Goal: Task Accomplishment & Management: Manage account settings

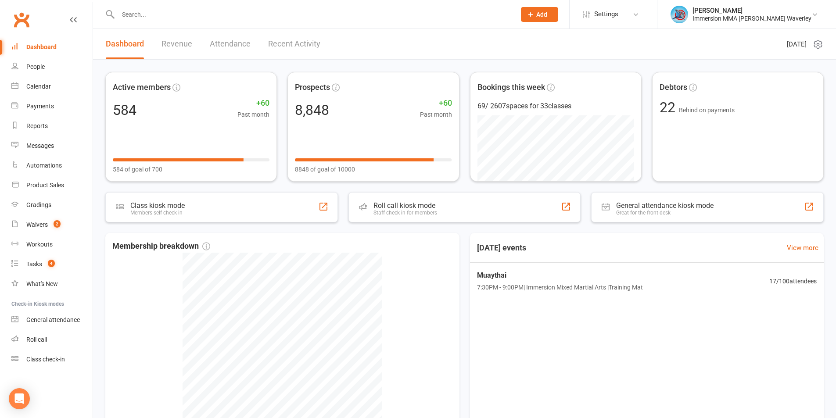
click at [147, 16] on input "text" at bounding box center [312, 14] width 394 height 12
click at [42, 141] on link "Messages 1" at bounding box center [51, 146] width 81 height 20
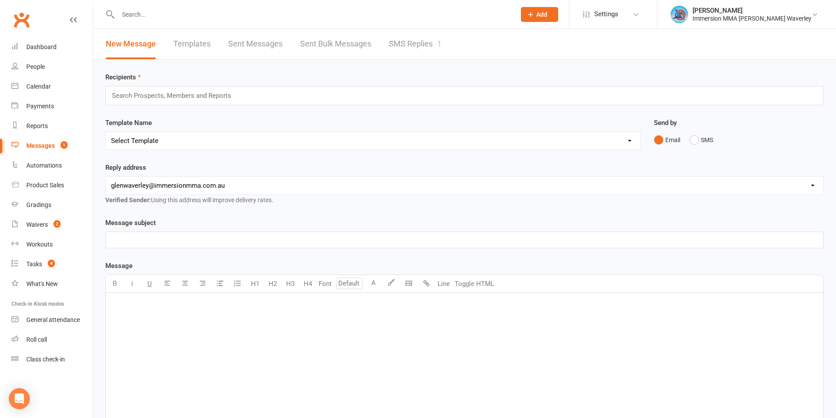
click at [403, 48] on link "SMS Replies 1" at bounding box center [415, 44] width 53 height 30
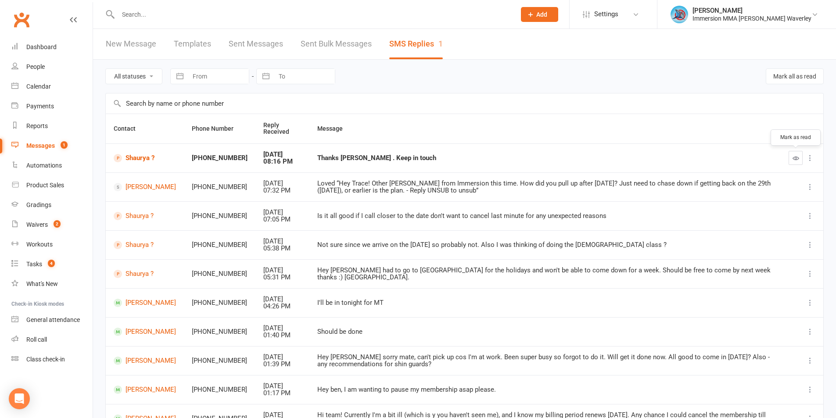
click at [791, 159] on button "button" at bounding box center [795, 158] width 14 height 14
drag, startPoint x: 46, startPoint y: 270, endPoint x: 50, endPoint y: 274, distance: 5.6
click at [46, 269] on link "Tasks 4" at bounding box center [51, 264] width 81 height 20
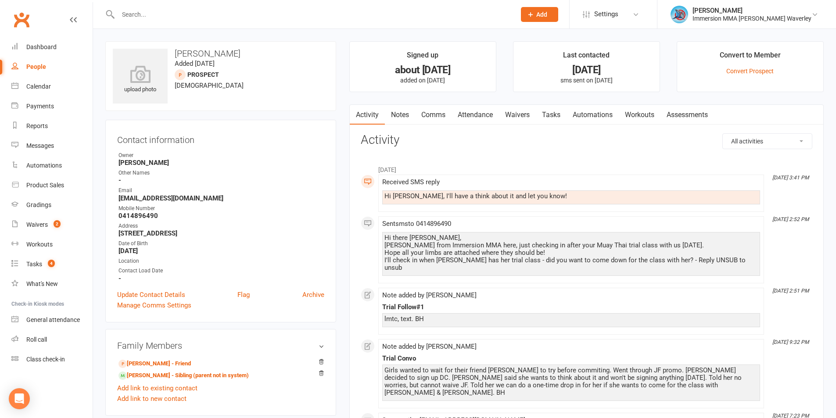
click at [399, 113] on link "Notes" at bounding box center [400, 115] width 30 height 20
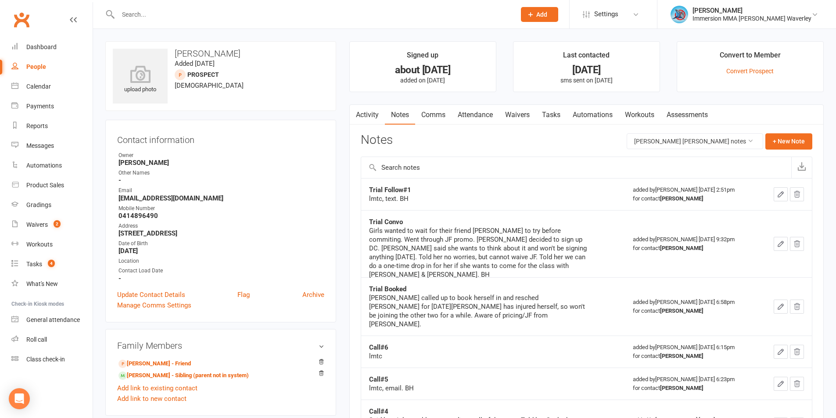
click at [375, 111] on link "Activity" at bounding box center [367, 115] width 35 height 20
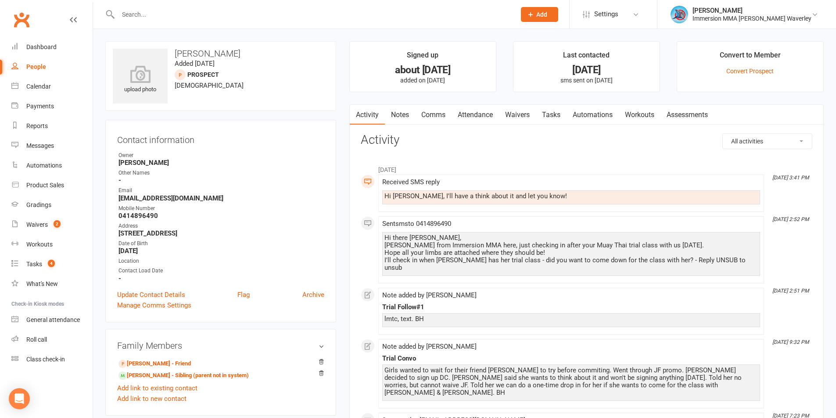
click at [394, 107] on link "Notes" at bounding box center [400, 115] width 30 height 20
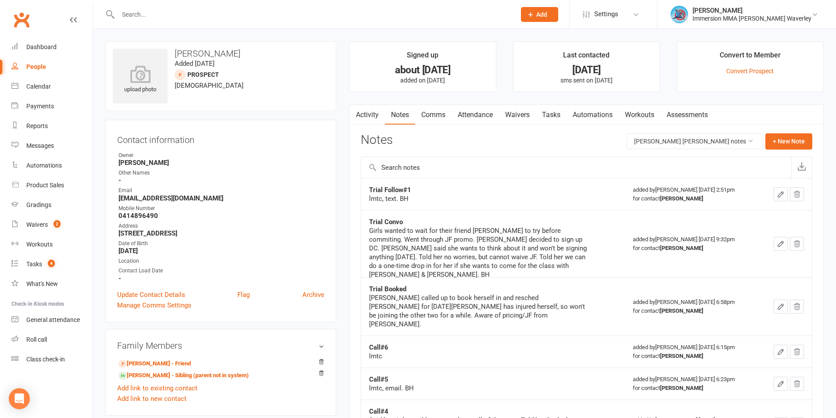
click at [557, 111] on link "Tasks" at bounding box center [551, 115] width 31 height 20
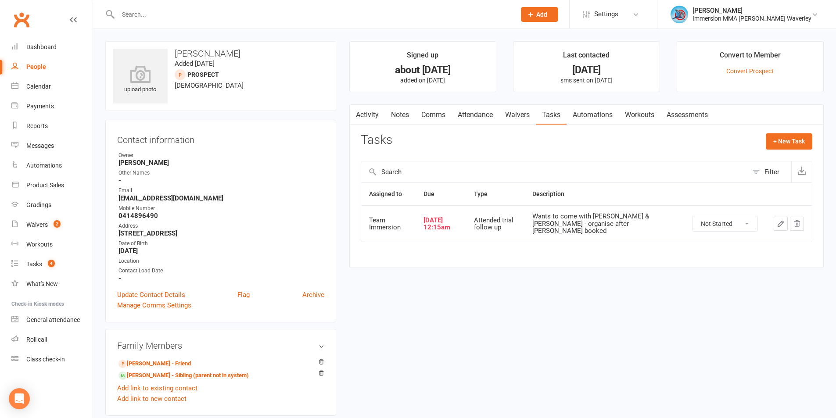
drag, startPoint x: 404, startPoint y: 108, endPoint x: 397, endPoint y: 126, distance: 19.3
click at [404, 107] on link "Notes" at bounding box center [400, 115] width 30 height 20
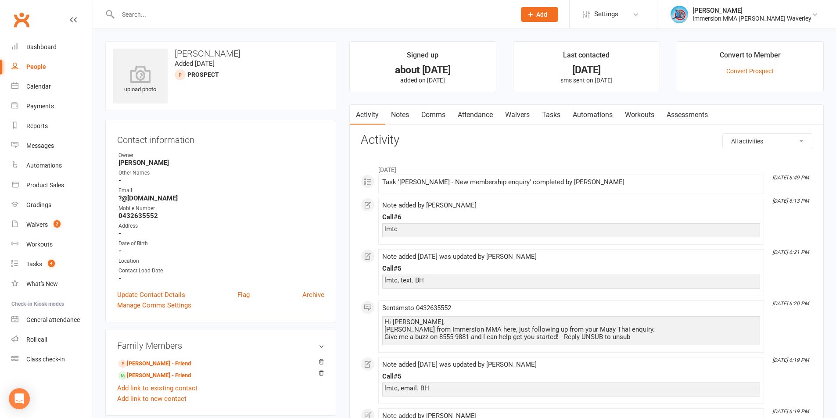
click at [405, 117] on link "Notes" at bounding box center [400, 115] width 30 height 20
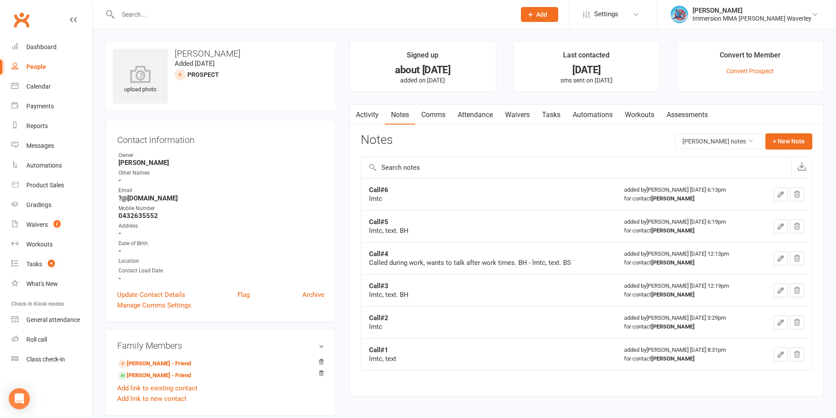
click at [558, 118] on link "Tasks" at bounding box center [551, 115] width 31 height 20
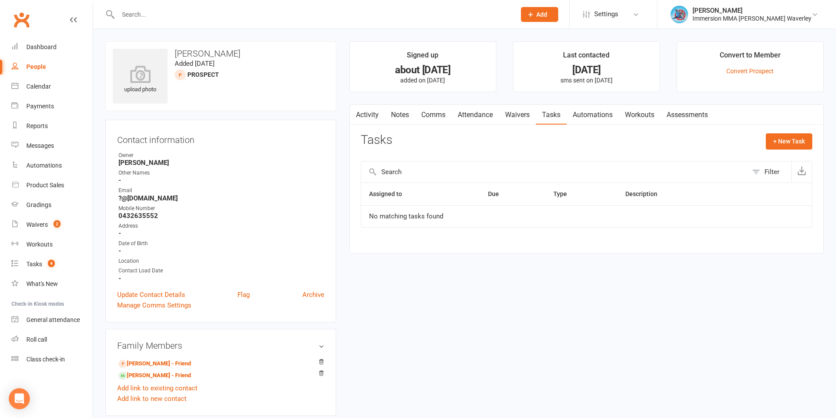
click at [400, 113] on link "Notes" at bounding box center [400, 115] width 30 height 20
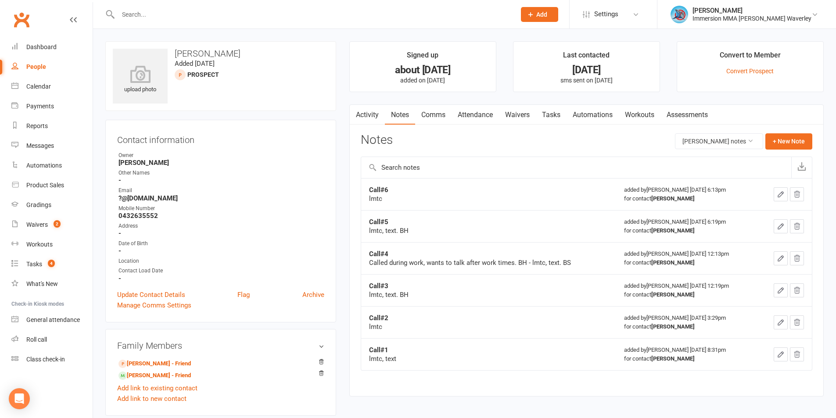
click at [372, 108] on link "Activity" at bounding box center [367, 115] width 35 height 20
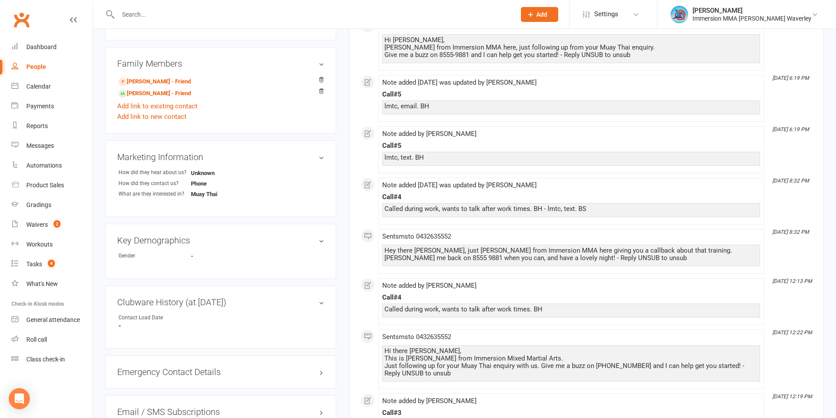
scroll to position [165, 0]
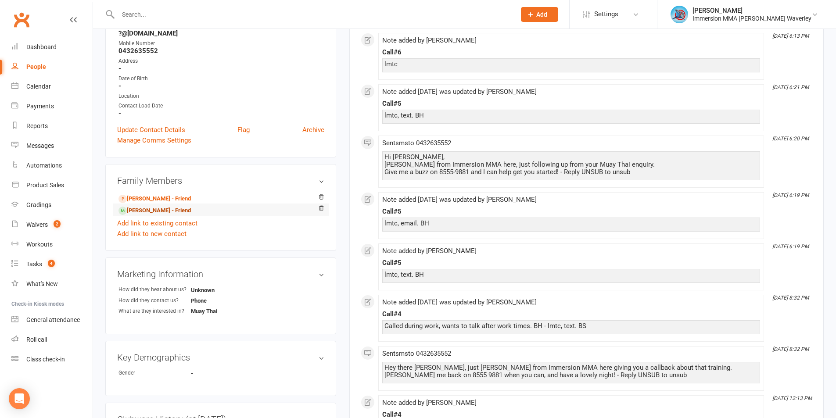
click at [174, 211] on link "Sneha Govindaraj - Friend" at bounding box center [154, 210] width 72 height 9
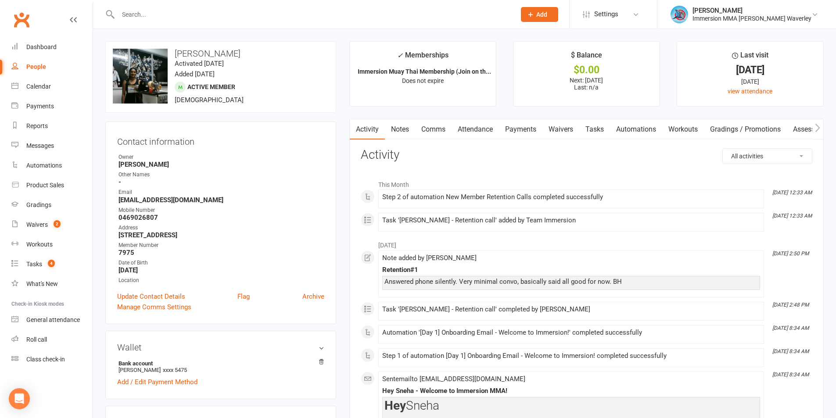
click at [392, 121] on link "Notes" at bounding box center [400, 129] width 30 height 20
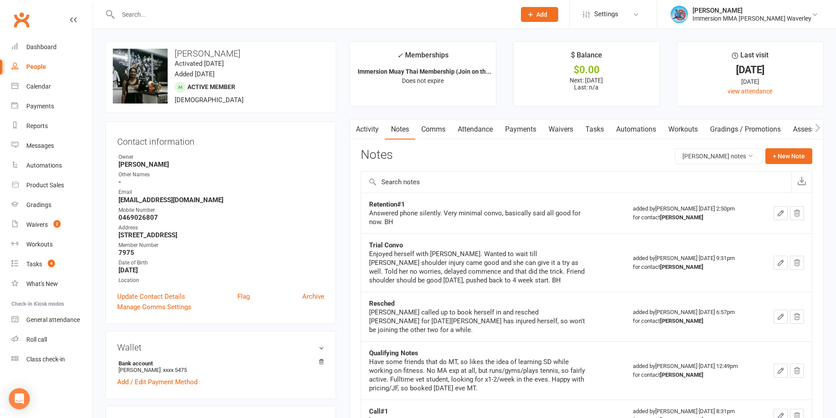
click at [348, 26] on div at bounding box center [307, 14] width 404 height 29
click at [489, 127] on link "Attendance" at bounding box center [474, 129] width 47 height 20
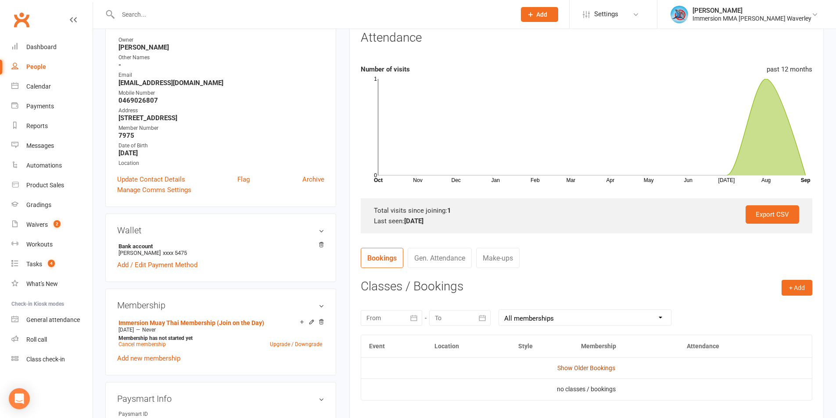
click at [578, 368] on link "Show Older Bookings" at bounding box center [586, 368] width 58 height 7
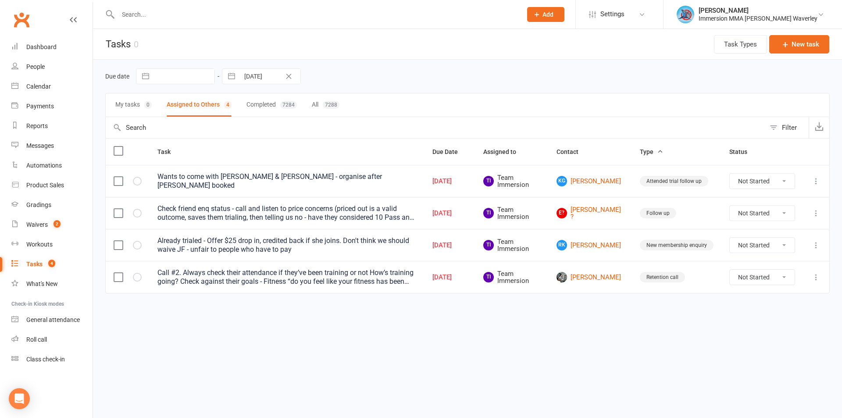
click at [176, 17] on input "text" at bounding box center [315, 14] width 401 height 12
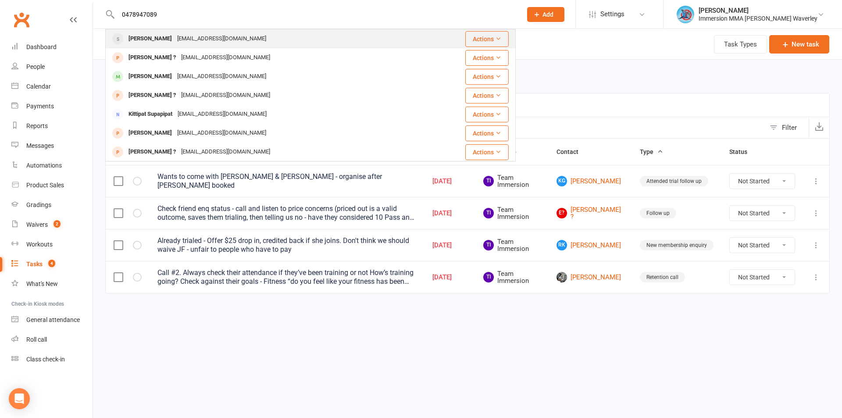
type input "0478947089"
click at [210, 38] on div "[EMAIL_ADDRESS][DOMAIN_NAME]" at bounding box center [222, 38] width 94 height 13
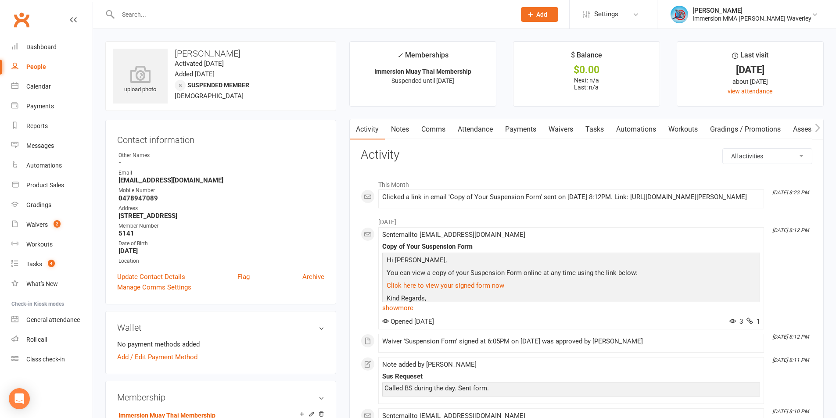
click at [391, 138] on link "Notes" at bounding box center [400, 129] width 30 height 20
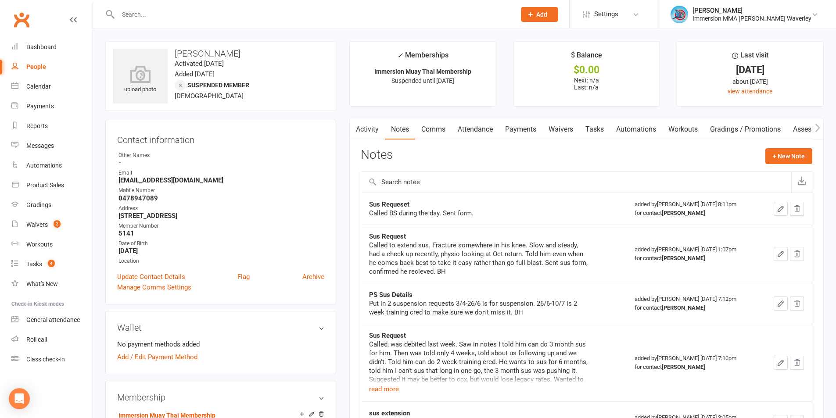
click at [551, 133] on link "Waivers" at bounding box center [560, 129] width 37 height 20
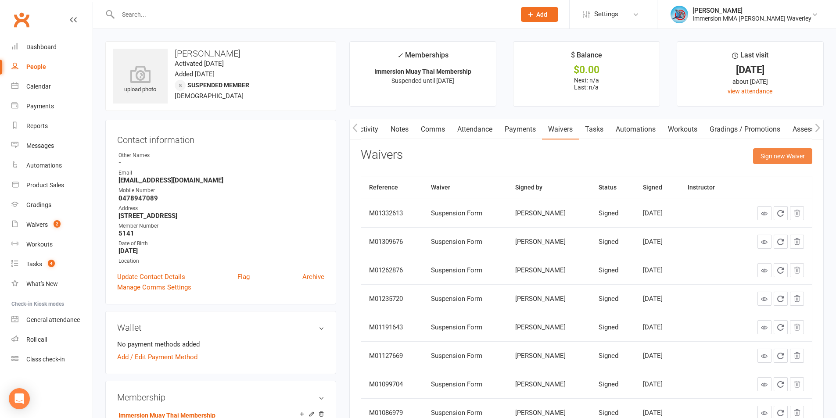
click at [768, 156] on button "Sign new Waiver" at bounding box center [782, 156] width 59 height 16
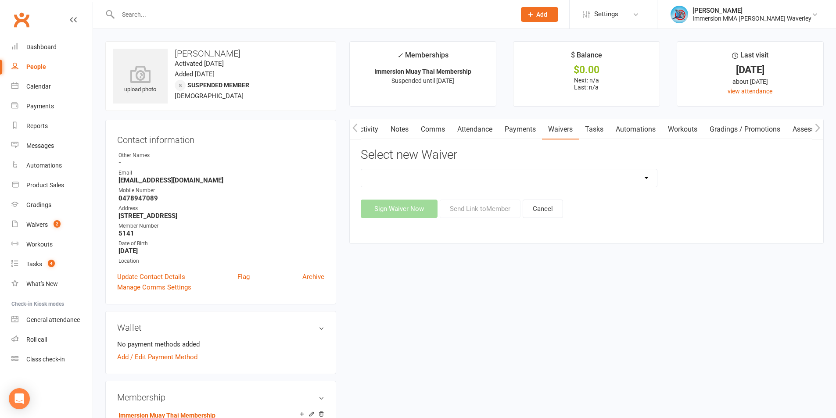
drag, startPoint x: 423, startPoint y: 175, endPoint x: 488, endPoint y: 182, distance: 65.3
click at [423, 175] on select "Cancellation Form Immersion 10 Class Pass Form Immersion 10 Class Pass Form (Pa…" at bounding box center [509, 178] width 296 height 18
select select "10639"
click at [361, 169] on select "Cancellation Form Immersion 10 Class Pass Form Immersion 10 Class Pass Form (Pa…" at bounding box center [509, 178] width 296 height 18
click at [483, 210] on button "Send Link to Member" at bounding box center [480, 209] width 81 height 18
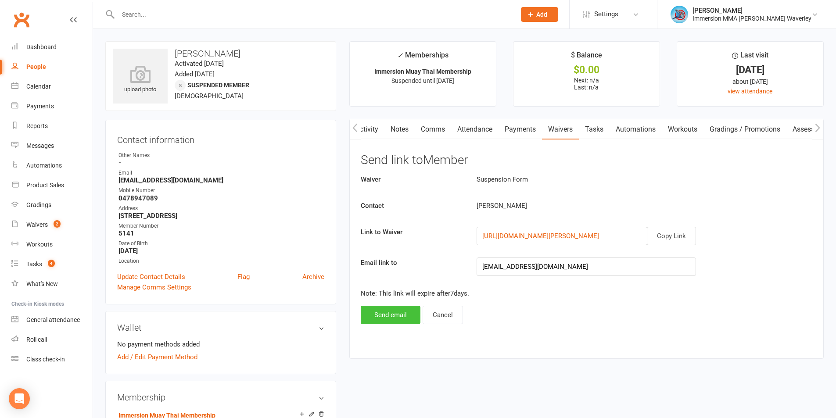
click at [402, 314] on button "Send email" at bounding box center [391, 315] width 60 height 18
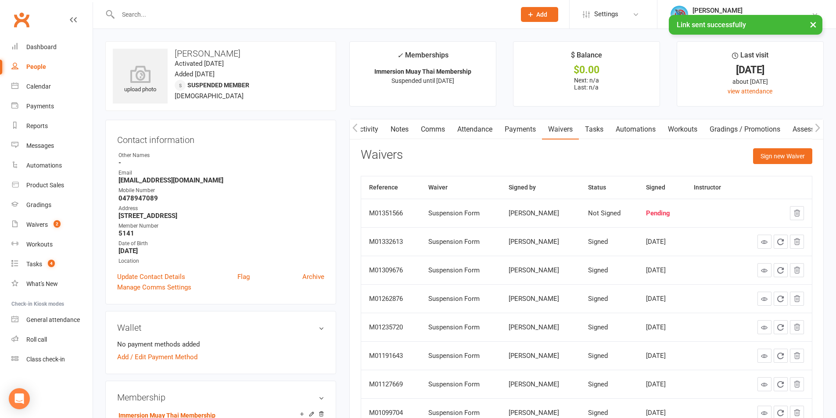
click at [395, 132] on link "Notes" at bounding box center [399, 129] width 30 height 20
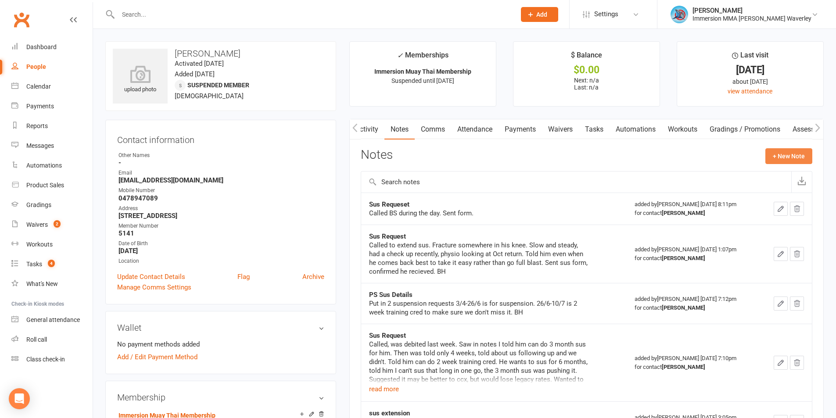
click at [795, 154] on button "+ New Note" at bounding box center [788, 156] width 47 height 16
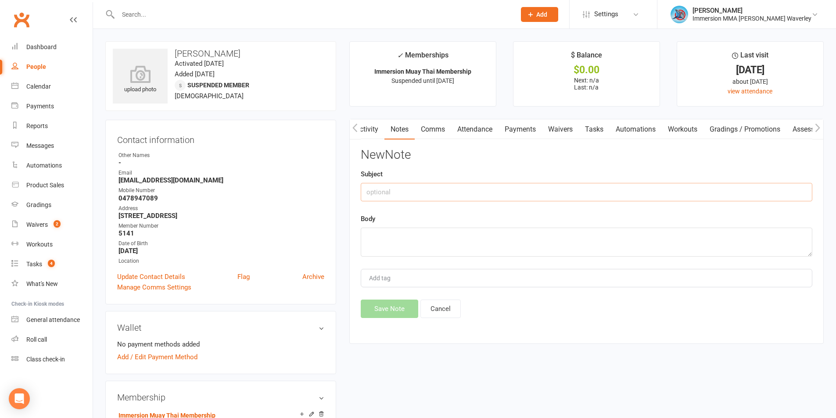
click at [455, 191] on input "text" at bounding box center [586, 192] width 451 height 18
type input "Sus Request"
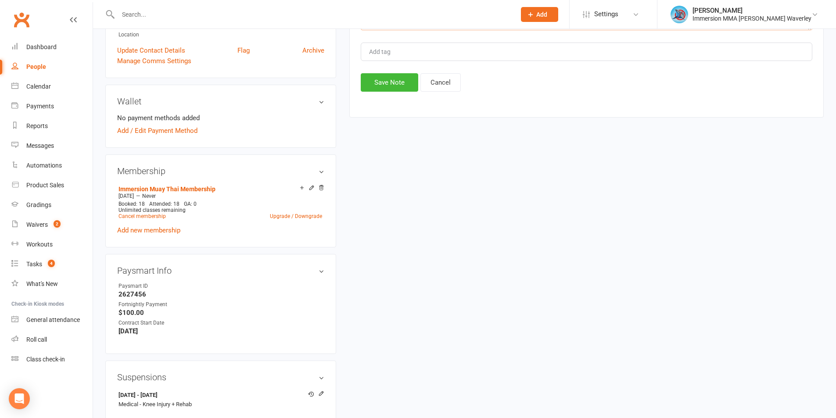
scroll to position [468, 0]
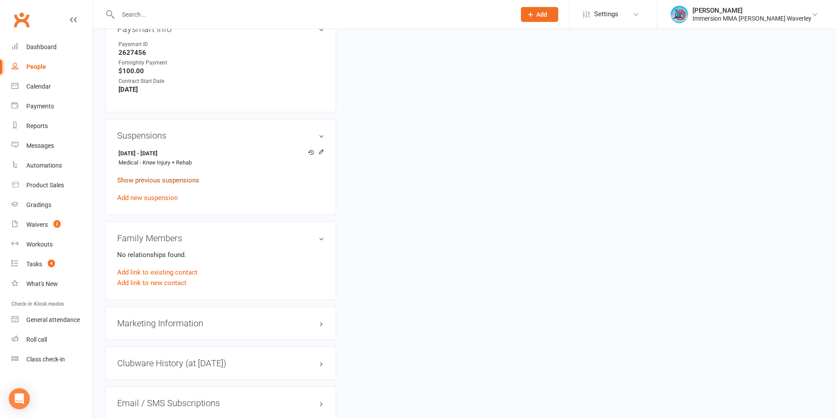
click at [165, 181] on link "Show previous suspensions" at bounding box center [158, 180] width 82 height 8
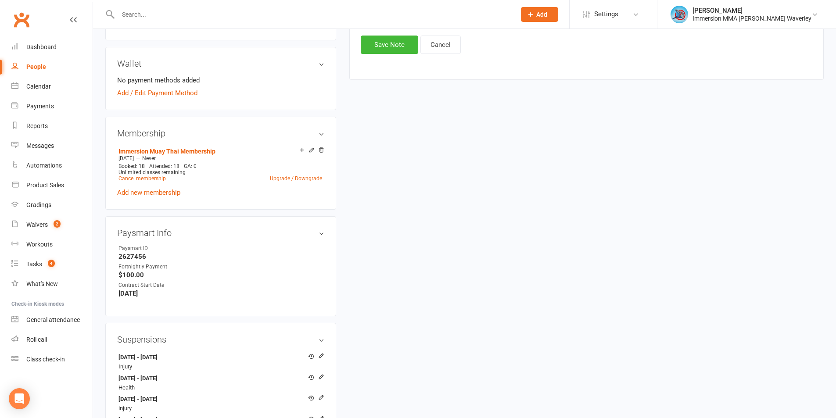
scroll to position [0, 0]
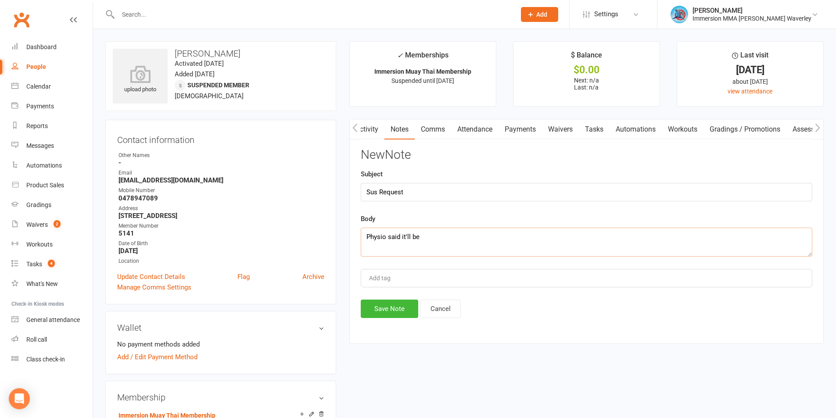
click at [490, 248] on textarea "Physio said it'll be" at bounding box center [586, 242] width 451 height 29
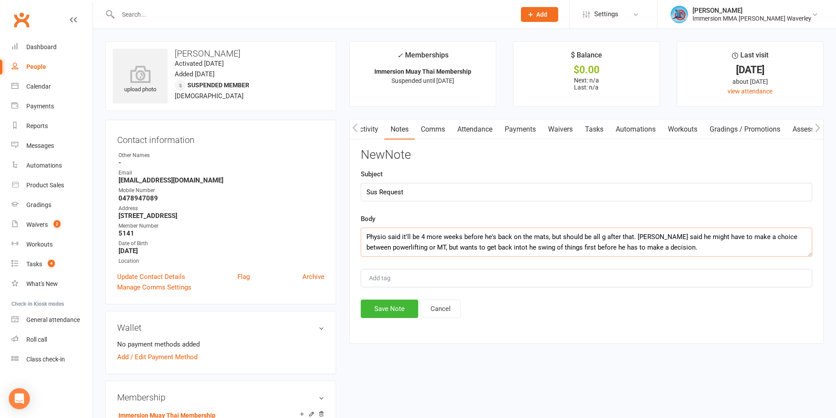
drag, startPoint x: 637, startPoint y: 247, endPoint x: 600, endPoint y: 248, distance: 36.4
click at [600, 248] on textarea "Physio said it'll be 4 more weeks before he's back on the mats, but should be a…" at bounding box center [586, 242] width 451 height 29
click at [668, 250] on textarea "Physio said it'll be 4 more weeks before he's back on the mats, but should be a…" at bounding box center [586, 242] width 451 height 29
click at [675, 246] on textarea "Physio said it'll be 4 more weeks before he's back on the mats, but should be a…" at bounding box center [586, 242] width 451 height 29
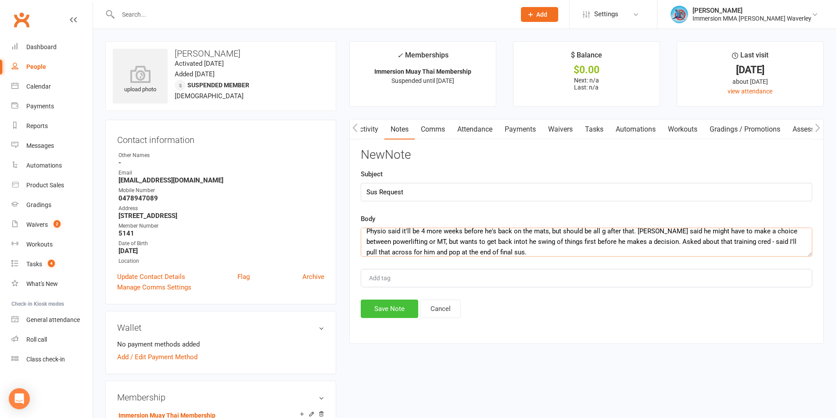
type textarea "Physio said it'll be 4 more weeks before he's back on the mats, but should be a…"
drag, startPoint x: 384, startPoint y: 317, endPoint x: 428, endPoint y: 338, distance: 48.5
click at [384, 316] on button "Save Note" at bounding box center [389, 309] width 57 height 18
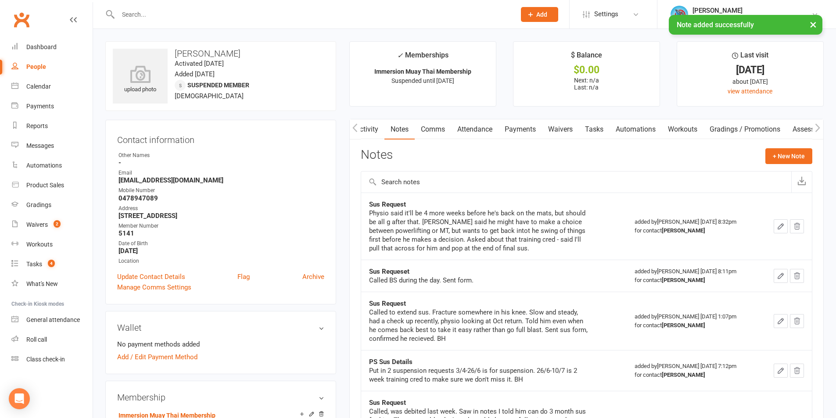
click at [433, 122] on link "Comms" at bounding box center [433, 129] width 36 height 20
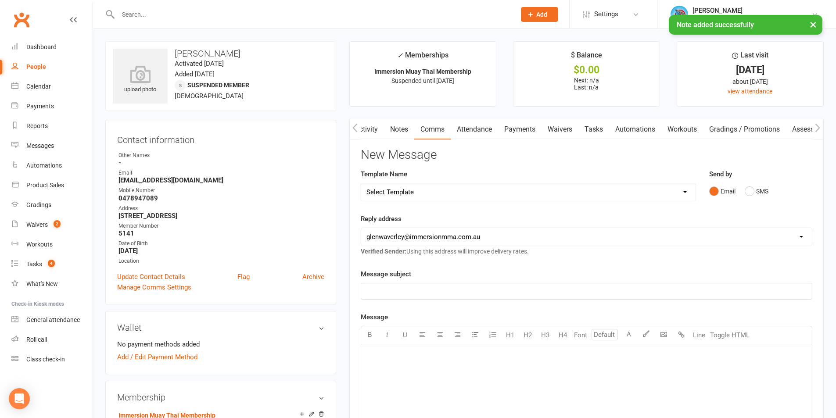
drag, startPoint x: 388, startPoint y: 111, endPoint x: 388, endPoint y: 119, distance: 8.3
click at [388, 114] on main "✓ Memberships Immersion Muay Thai Membership Suspended until 17 Sep 2025 $ Bala…" at bounding box center [586, 343] width 487 height 605
click at [405, 136] on link "Notes" at bounding box center [399, 129] width 30 height 20
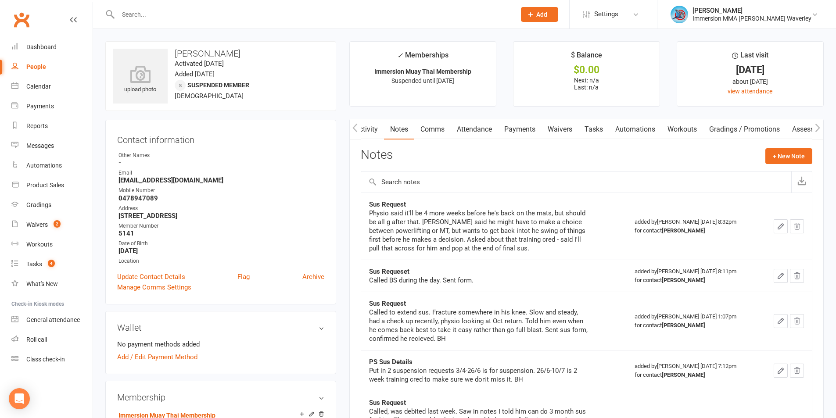
scroll to position [117, 0]
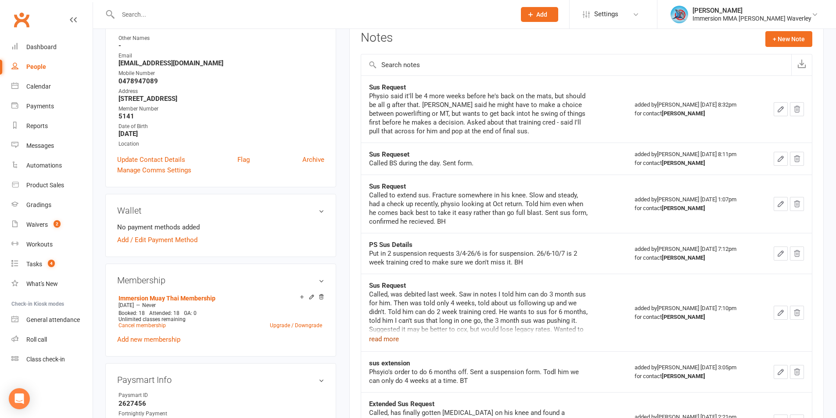
click at [377, 335] on button "read more" at bounding box center [384, 339] width 30 height 11
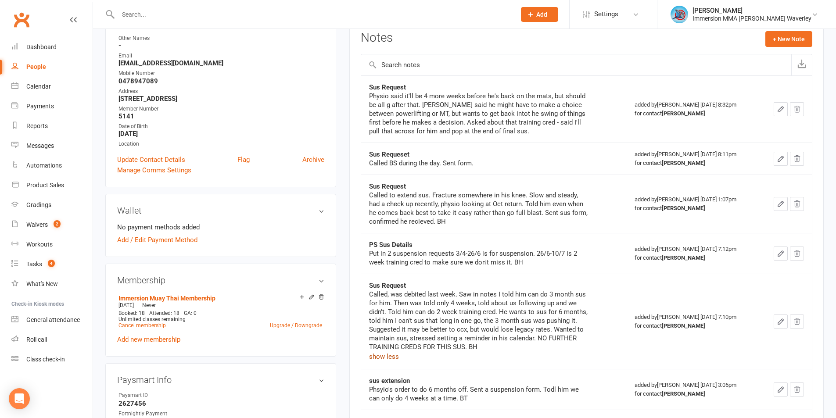
click at [379, 358] on button "show less" at bounding box center [384, 356] width 30 height 11
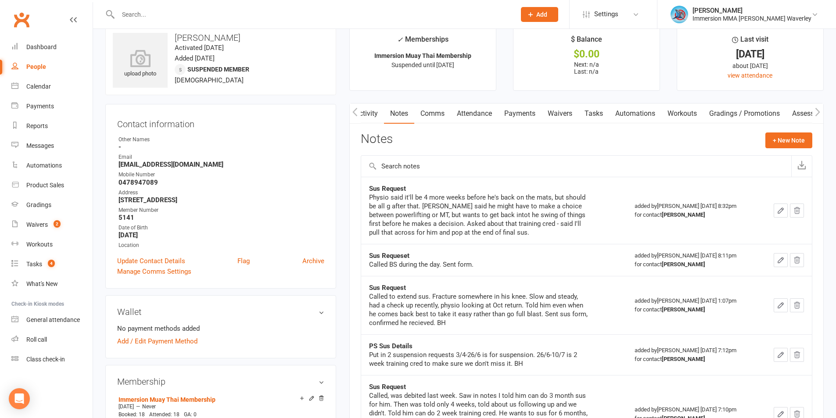
scroll to position [0, 0]
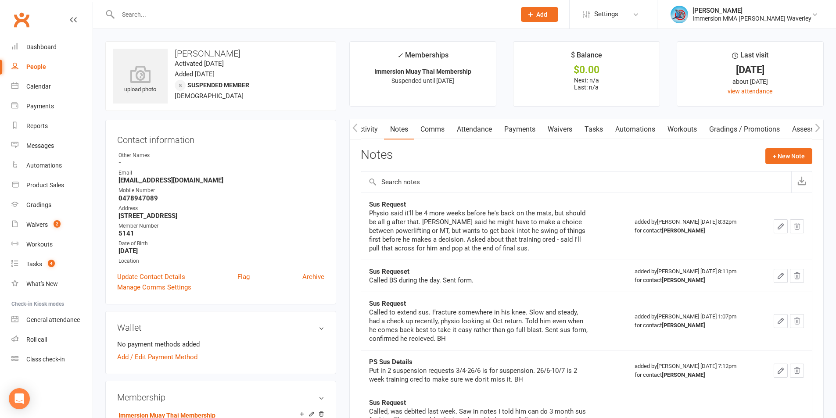
click at [381, 135] on link "Activity" at bounding box center [366, 129] width 35 height 20
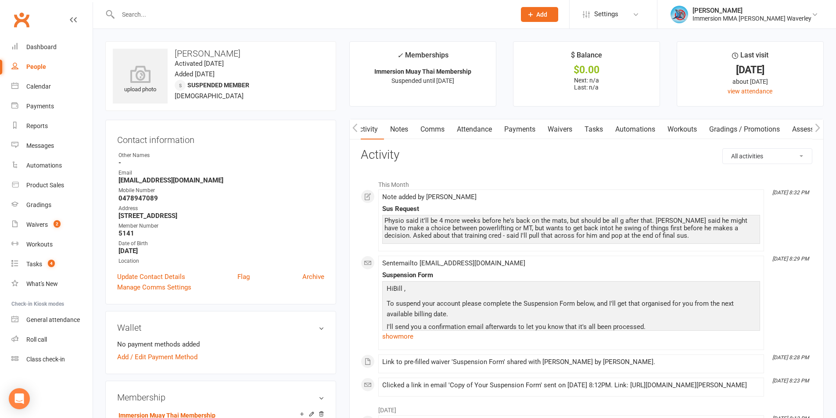
scroll to position [0, 2]
click at [414, 133] on link "Comms" at bounding box center [431, 129] width 36 height 20
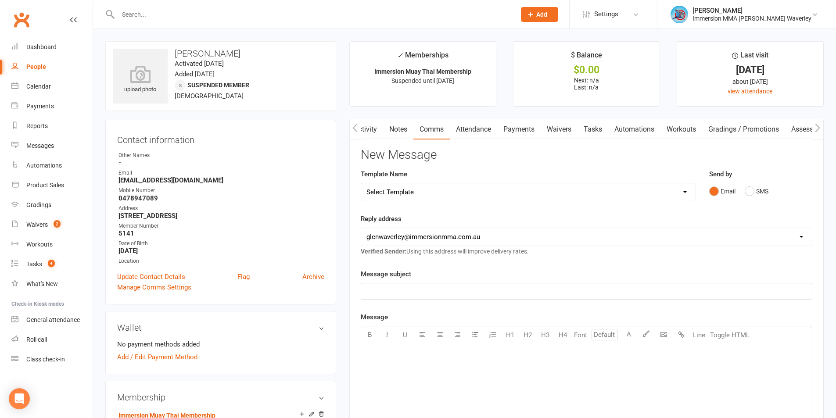
click at [393, 129] on link "Notes" at bounding box center [398, 129] width 30 height 20
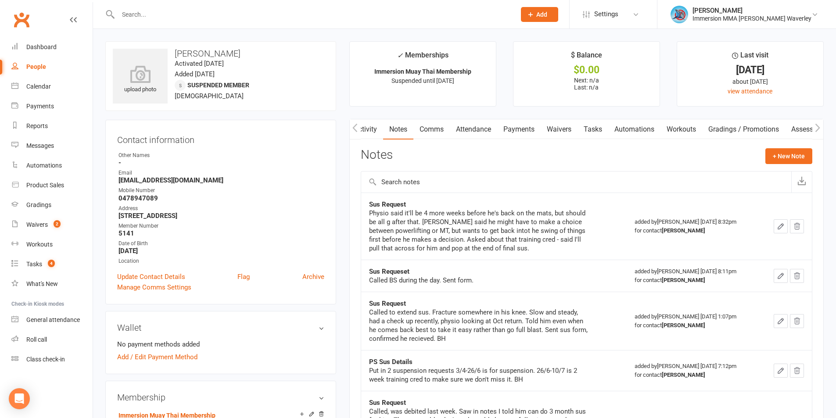
click at [598, 119] on div "Activity Notes Comms Attendance Payments Waivers Tasks Automations Workouts Gra…" at bounding box center [586, 411] width 474 height 585
click at [594, 123] on link "Tasks" at bounding box center [592, 129] width 31 height 20
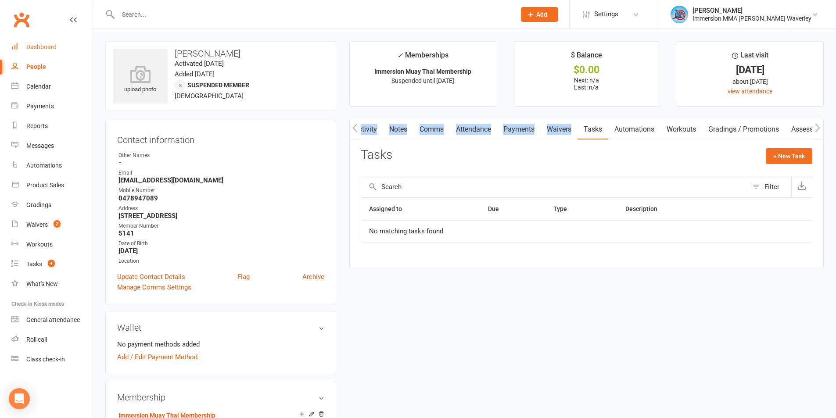
click at [33, 41] on link "Dashboard" at bounding box center [51, 47] width 81 height 20
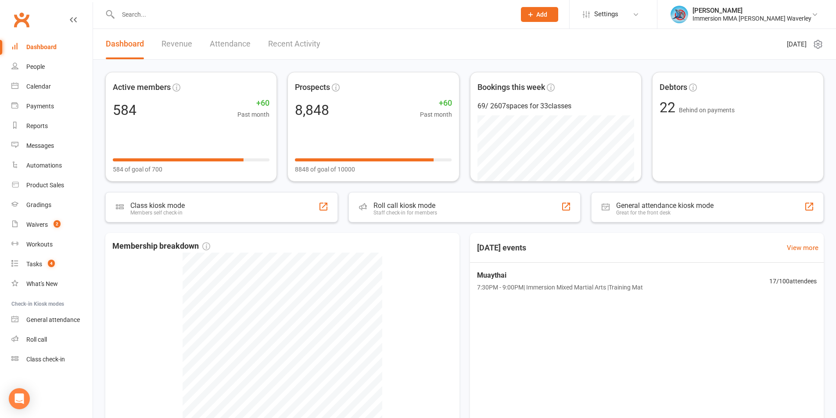
click at [170, 8] on div at bounding box center [307, 14] width 404 height 29
click at [170, 8] on input "text" at bounding box center [312, 14] width 394 height 12
click at [144, 14] on input "text" at bounding box center [312, 14] width 394 height 12
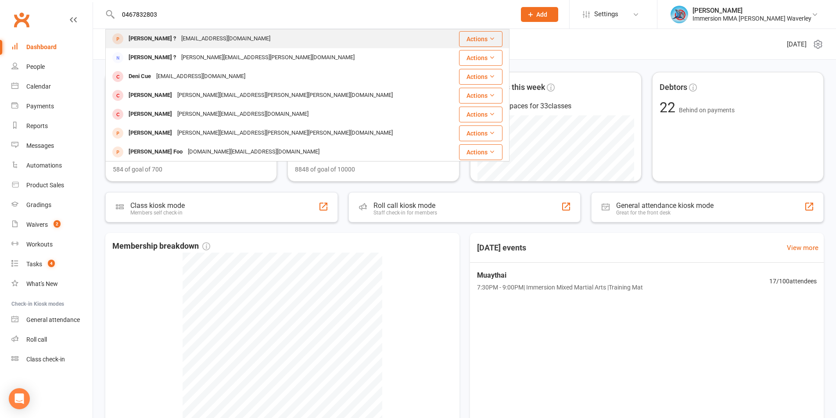
type input "0467832803"
click at [179, 42] on div "jaredquail1@gmail.com" at bounding box center [226, 38] width 94 height 13
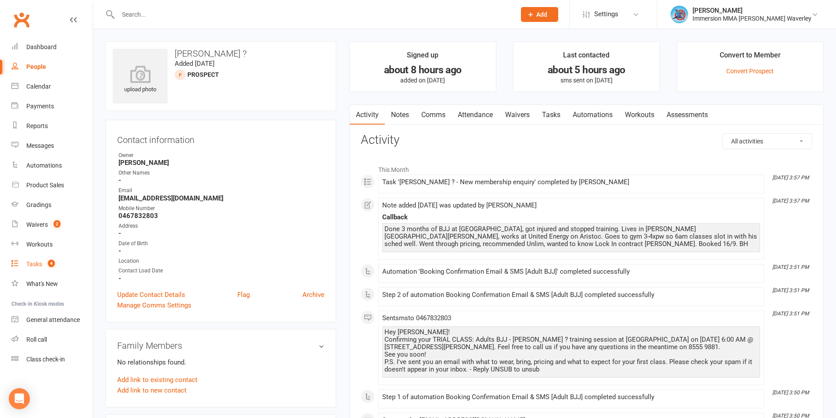
click at [39, 264] on div "Tasks" at bounding box center [34, 264] width 16 height 7
click at [165, 13] on input "text" at bounding box center [312, 14] width 394 height 12
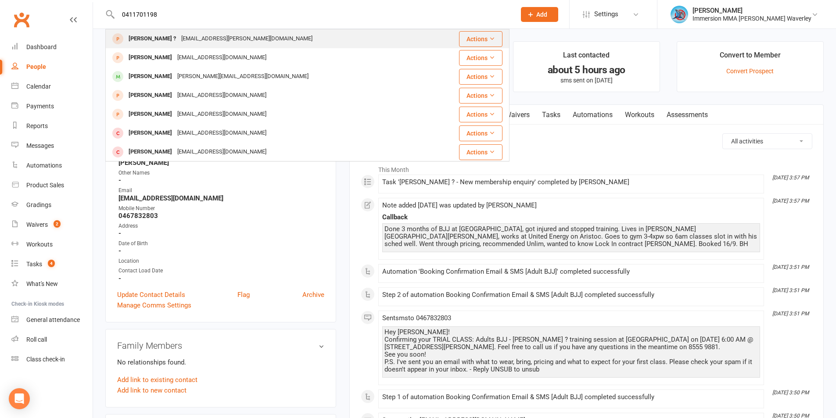
type input "0411701198"
click at [133, 40] on div "Naomi ?" at bounding box center [152, 38] width 53 height 13
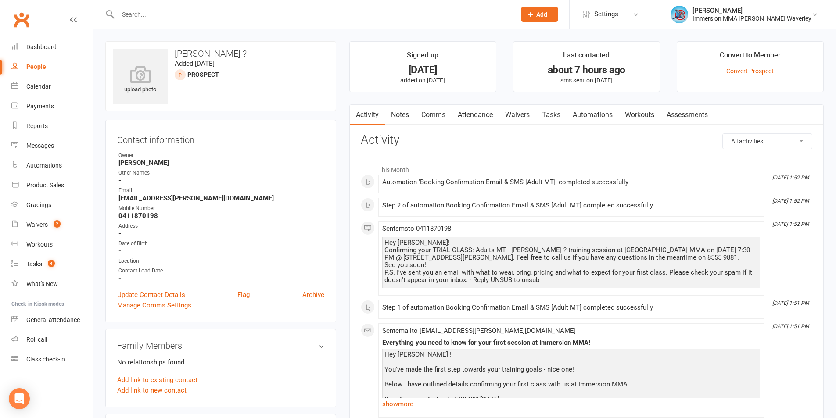
click at [146, 19] on input "text" at bounding box center [312, 14] width 394 height 12
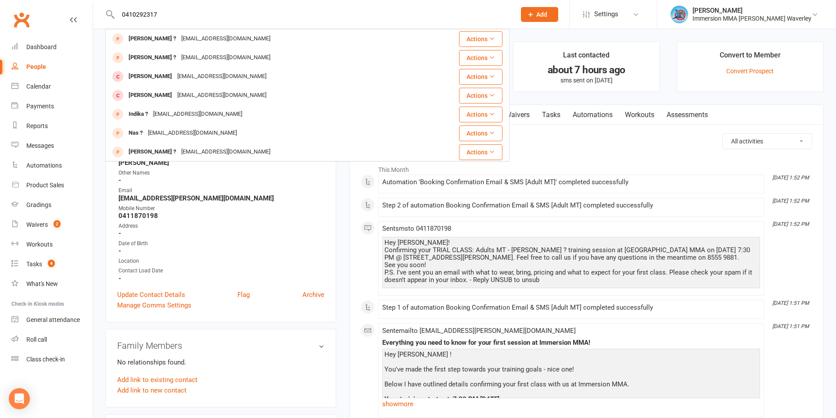
type input "0410292317"
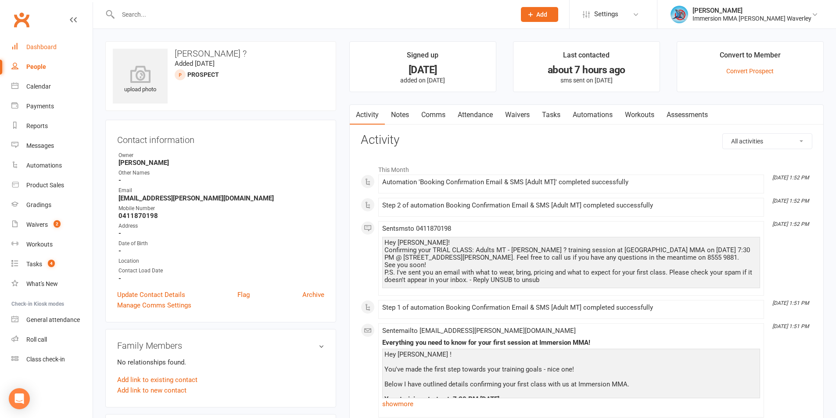
click at [36, 45] on div "Dashboard" at bounding box center [41, 46] width 30 height 7
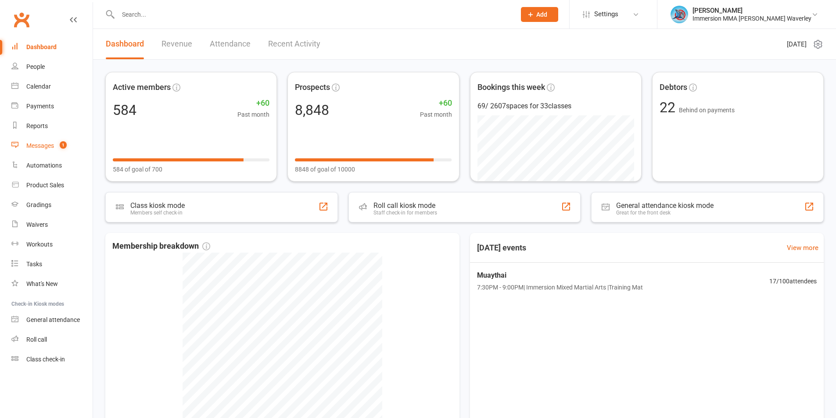
click at [73, 148] on link "Messages 1" at bounding box center [51, 146] width 81 height 20
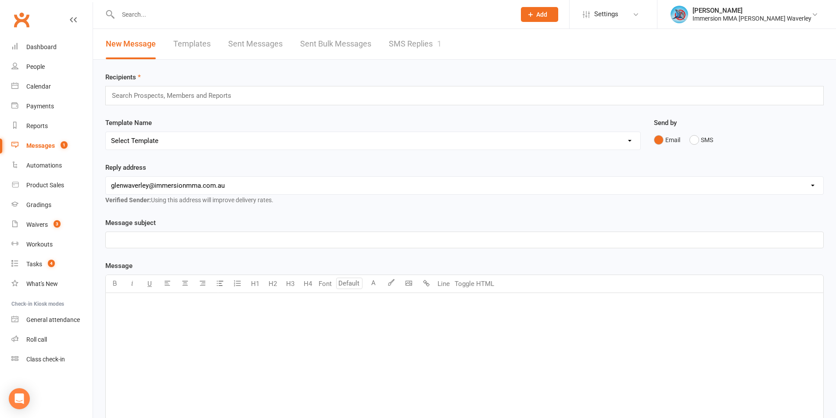
click at [432, 43] on link "SMS Replies 1" at bounding box center [415, 44] width 53 height 30
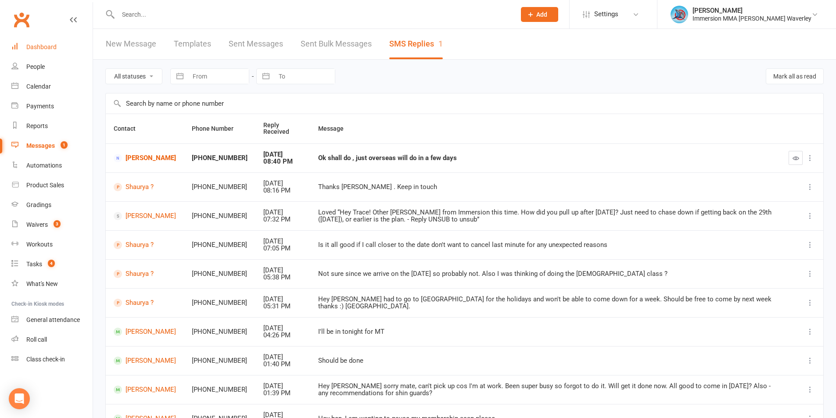
click at [43, 42] on link "Dashboard" at bounding box center [51, 47] width 81 height 20
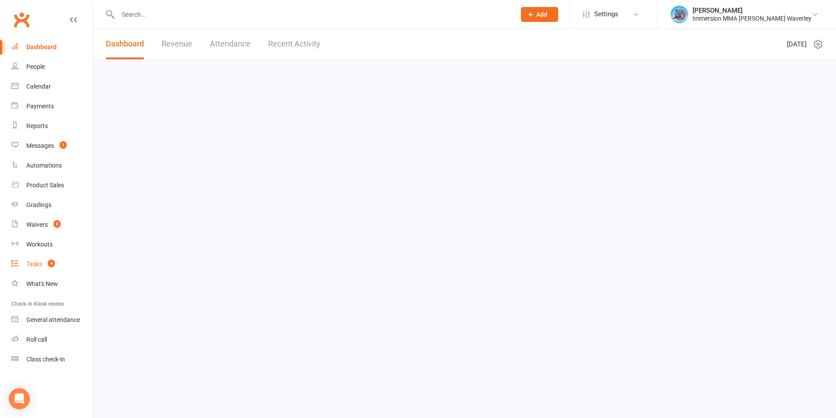
click at [47, 261] on count-badge "4" at bounding box center [48, 264] width 11 height 7
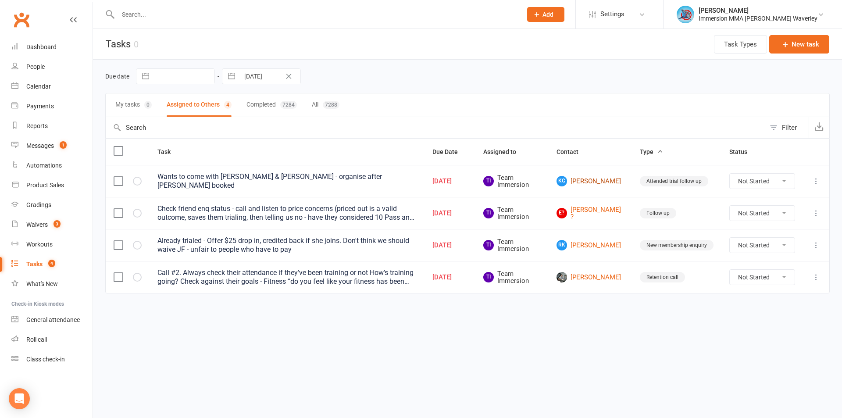
click at [582, 182] on link "KG Kayal Govindaraj" at bounding box center [591, 181] width 68 height 11
drag, startPoint x: 586, startPoint y: 215, endPoint x: 405, endPoint y: 330, distance: 214.3
click at [405, 330] on html "Prospect Member Non-attending contact Class / event Appointment Grading event T…" at bounding box center [421, 165] width 842 height 330
drag, startPoint x: 587, startPoint y: 248, endPoint x: 590, endPoint y: 245, distance: 4.7
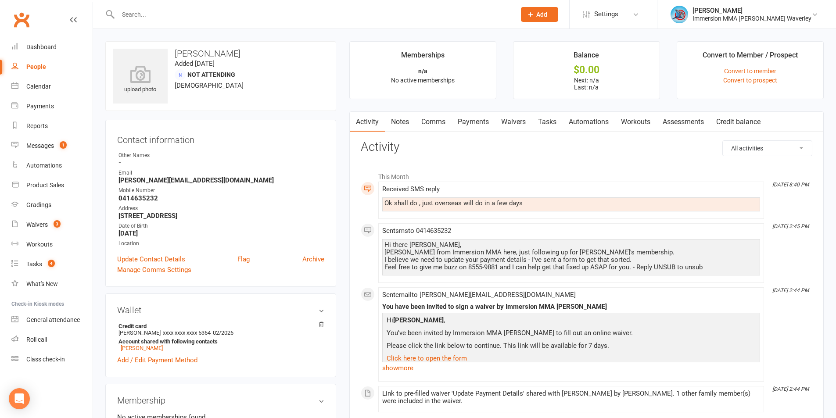
click at [483, 122] on link "Payments" at bounding box center [472, 122] width 43 height 20
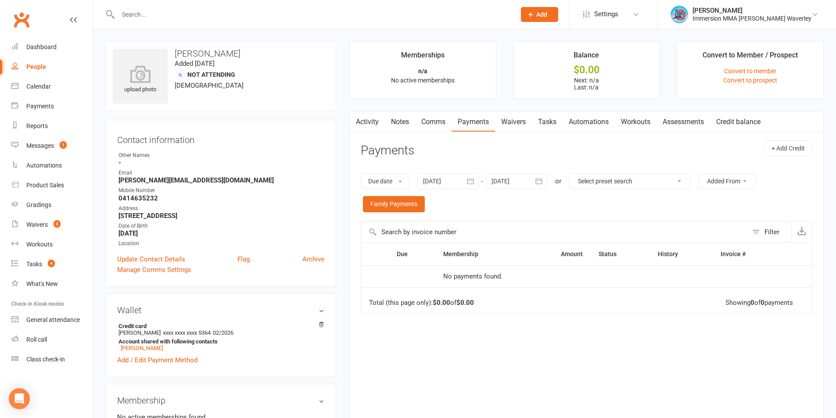
click at [392, 190] on div "Due date Due date Date paid Date failed Date settled 15 Aug 2025 August 2025 Su…" at bounding box center [586, 193] width 451 height 57
click at [394, 205] on link "Family Payments" at bounding box center [394, 204] width 62 height 16
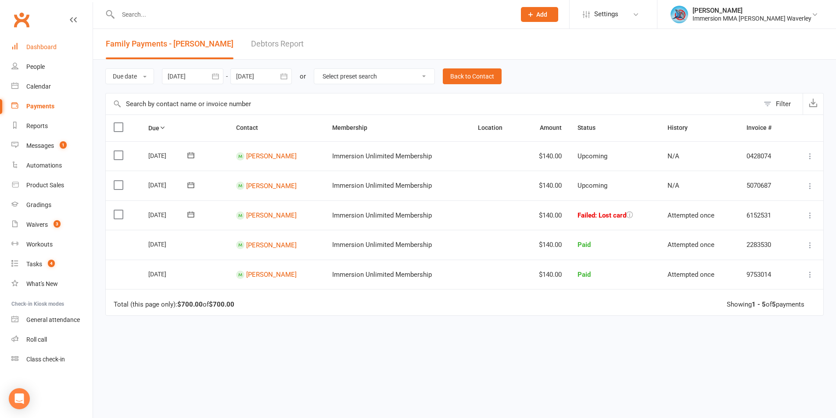
click at [38, 44] on div "Dashboard" at bounding box center [41, 46] width 30 height 7
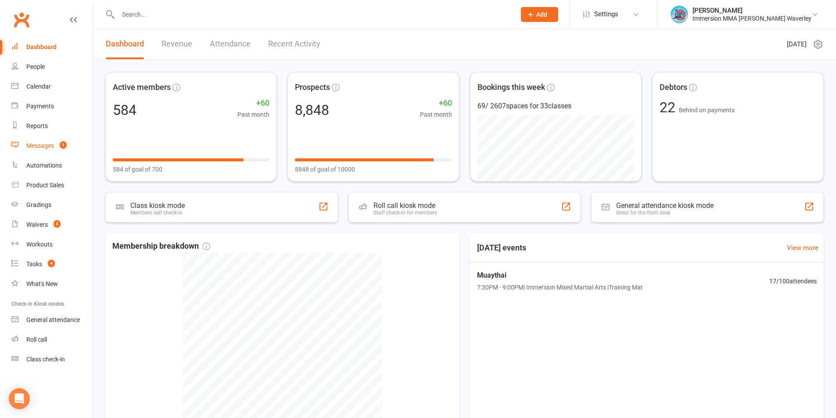
drag, startPoint x: 51, startPoint y: 141, endPoint x: 83, endPoint y: 138, distance: 32.1
click at [51, 141] on link "Messages 1" at bounding box center [51, 146] width 81 height 20
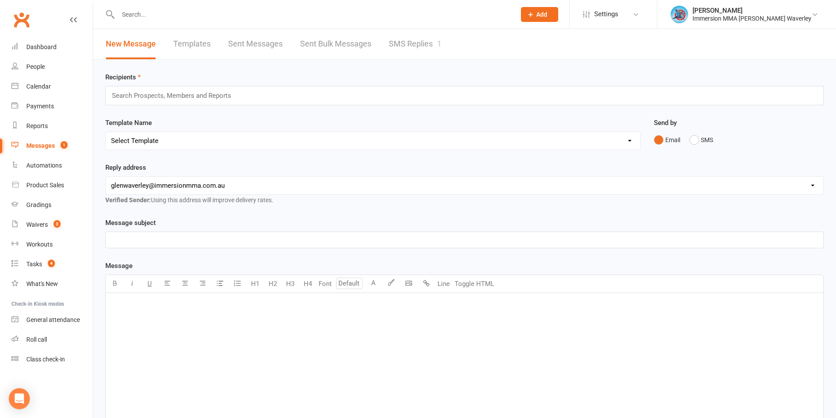
click at [421, 46] on link "SMS Replies 1" at bounding box center [415, 44] width 53 height 30
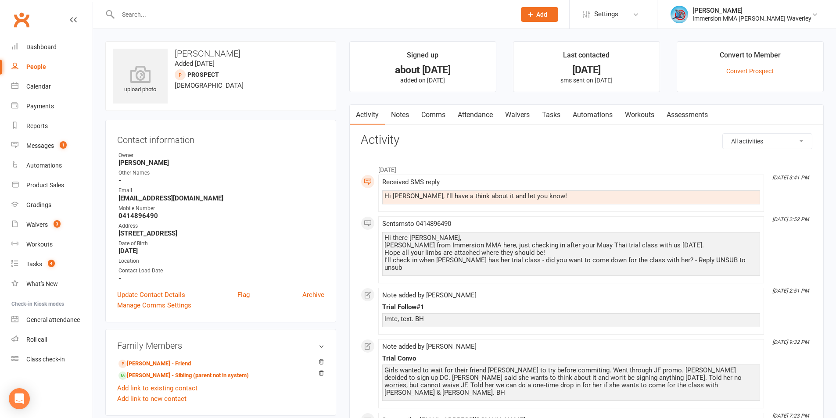
click at [559, 112] on link "Tasks" at bounding box center [551, 115] width 31 height 20
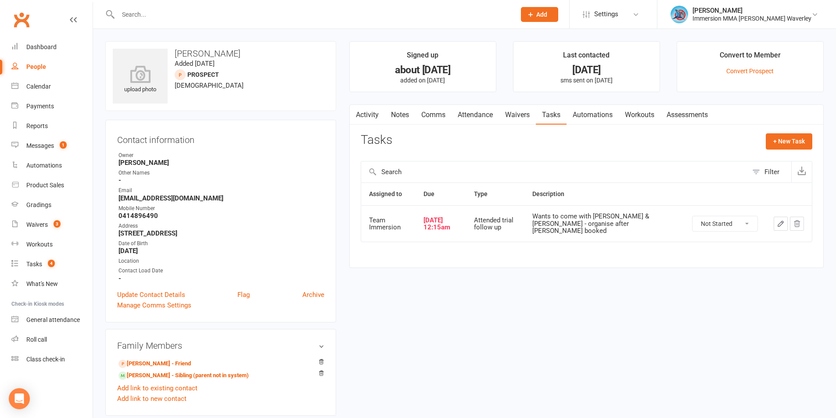
click at [777, 220] on icon "button" at bounding box center [781, 224] width 8 height 8
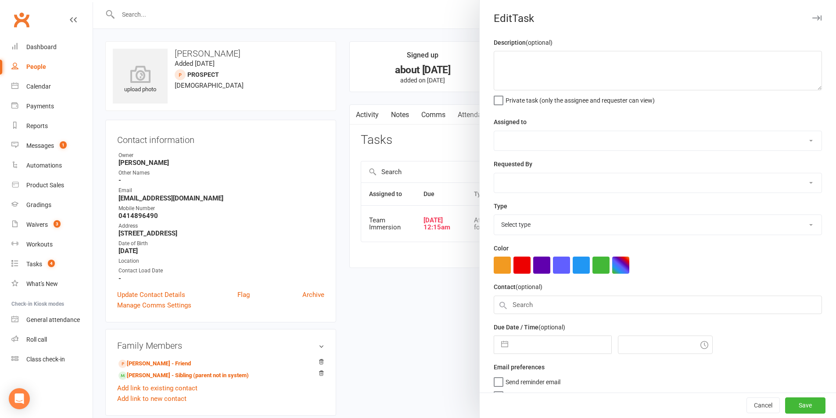
type textarea "Wants to come with [PERSON_NAME] & [PERSON_NAME] - organise after [PERSON_NAME]…"
select select "48837"
type input "[DATE]"
type input "12:15am"
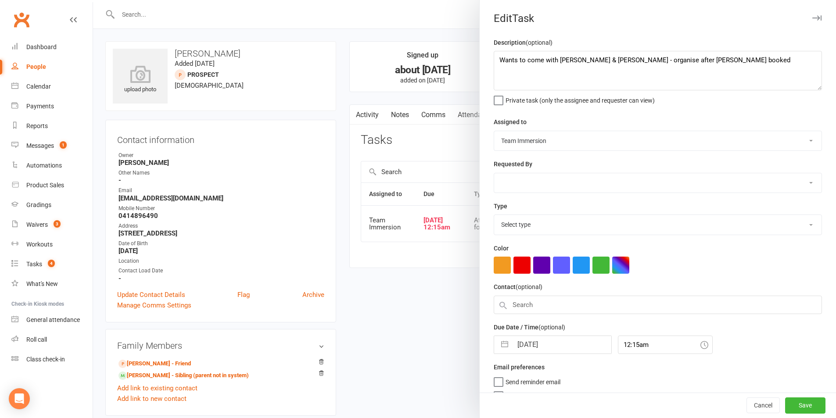
select select "27313"
click at [527, 351] on input "[DATE]" at bounding box center [561, 342] width 99 height 18
select select "7"
select select "2025"
select select "8"
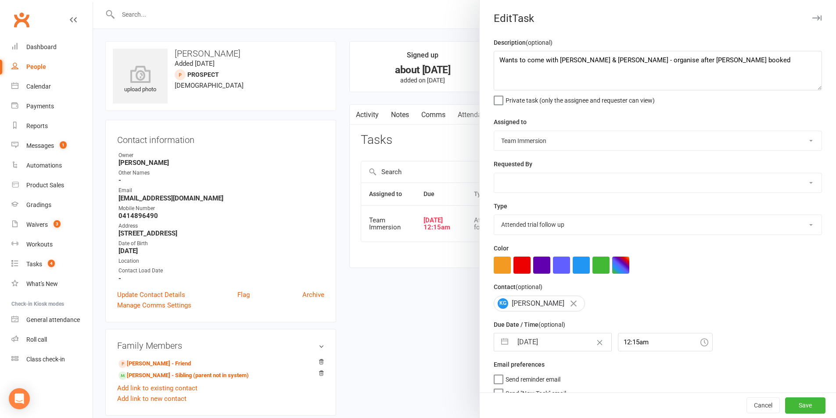
select select "2025"
select select "9"
select select "2025"
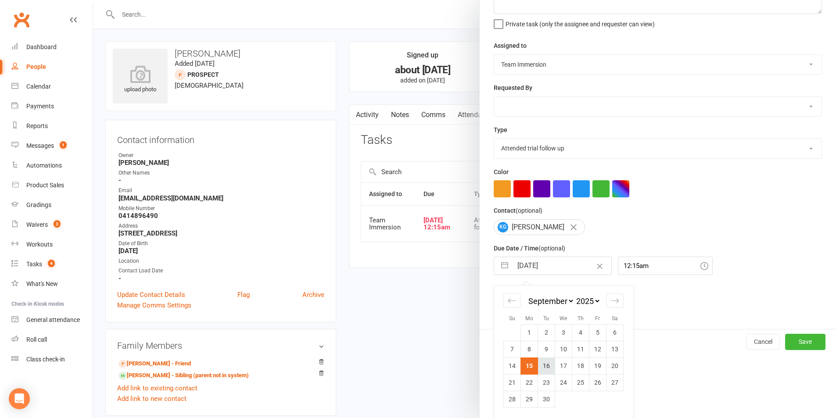
click at [539, 366] on td "16" at bounding box center [546, 366] width 17 height 17
type input "[DATE]"
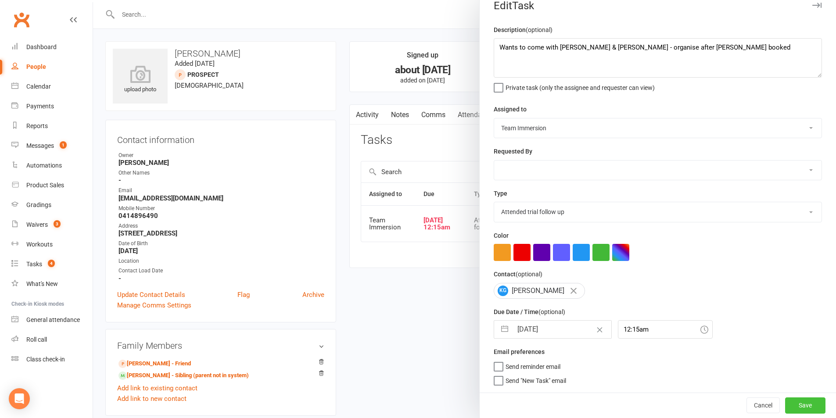
click at [804, 410] on button "Save" at bounding box center [805, 405] width 40 height 16
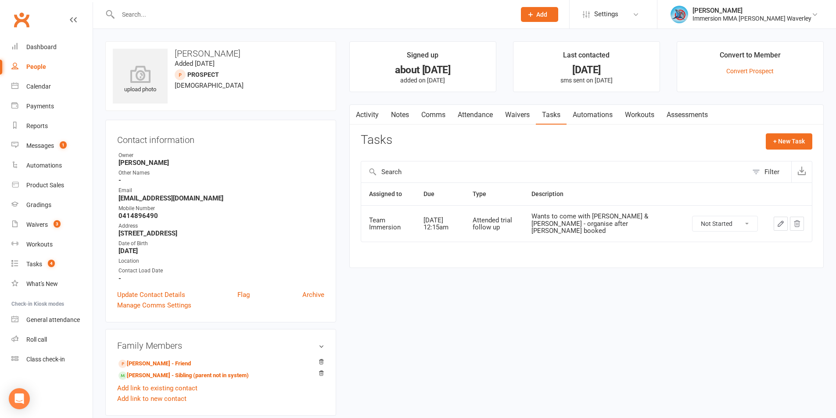
drag, startPoint x: 367, startPoint y: 107, endPoint x: 386, endPoint y: 120, distance: 22.1
click at [368, 108] on link "Activity" at bounding box center [367, 115] width 35 height 20
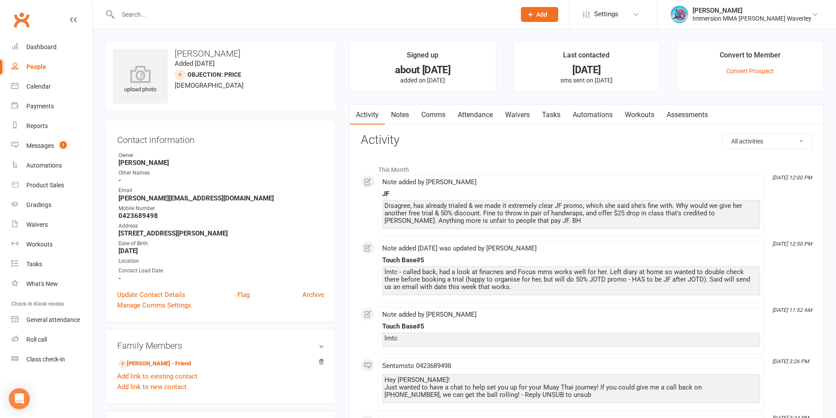
click at [399, 117] on link "Notes" at bounding box center [400, 115] width 30 height 20
click at [551, 111] on link "Tasks" at bounding box center [551, 115] width 31 height 20
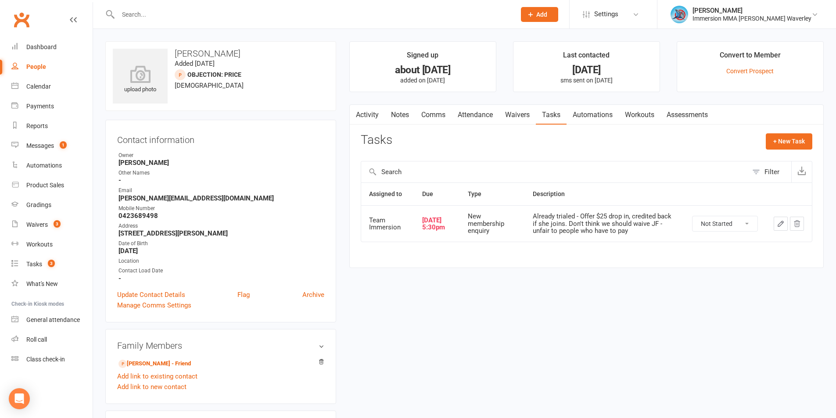
click at [782, 222] on icon "button" at bounding box center [781, 224] width 8 height 8
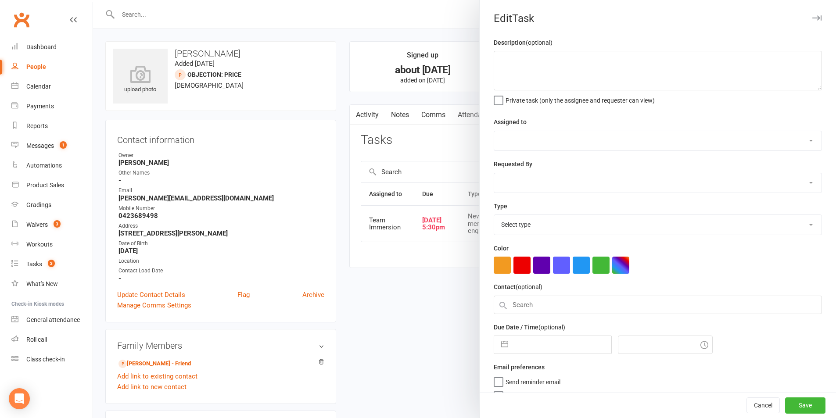
type textarea "Already trialed - Offer $25 drop in, credited back if she joins. Don't think we…"
select select "48837"
select select "48840"
type input "[DATE]"
type input "5:30pm"
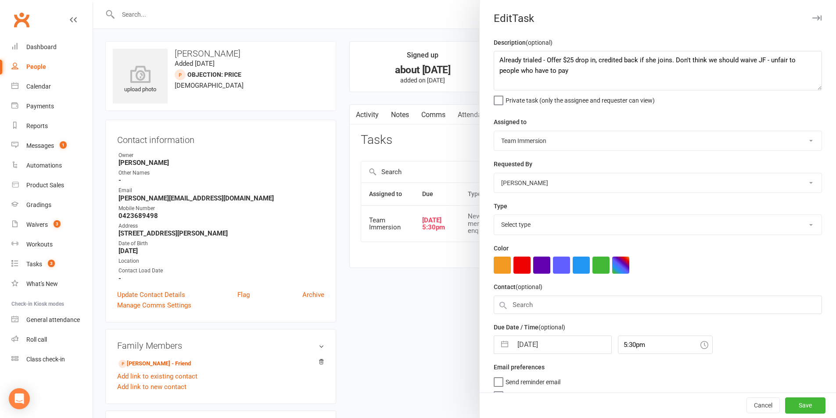
select select "27312"
click at [539, 345] on input "[DATE]" at bounding box center [561, 342] width 99 height 18
select select "7"
select select "2025"
select select "8"
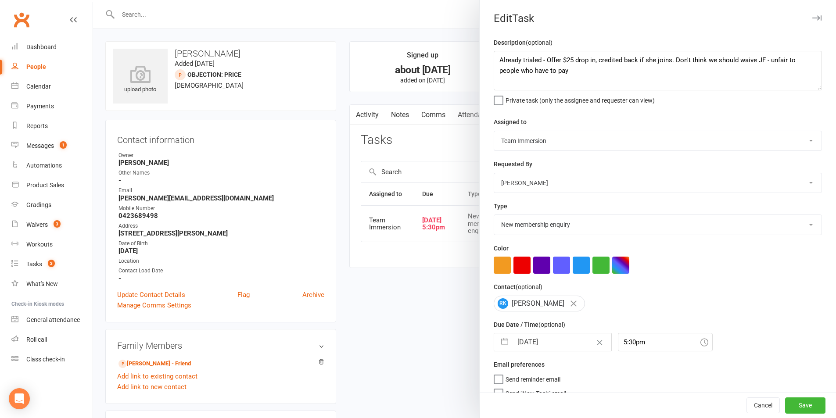
select select "2025"
select select "9"
select select "2025"
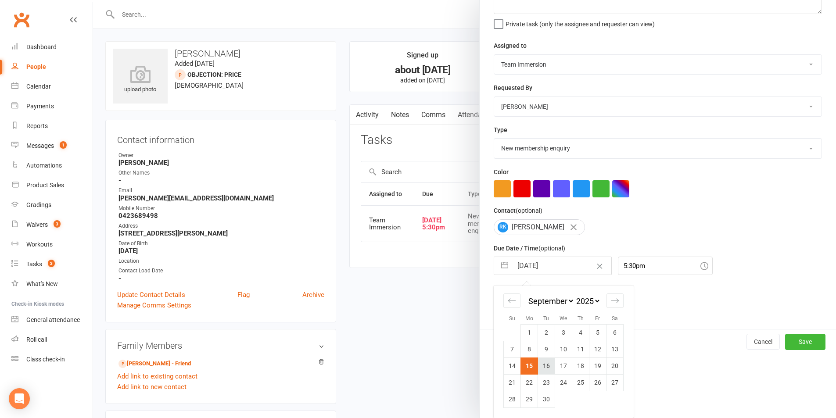
click at [538, 369] on td "16" at bounding box center [546, 366] width 17 height 17
type input "[DATE]"
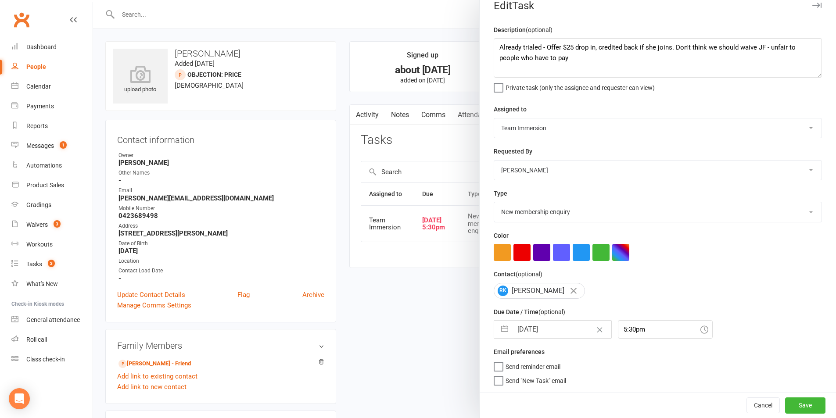
scroll to position [16, 0]
click at [785, 407] on button "Save" at bounding box center [805, 405] width 40 height 16
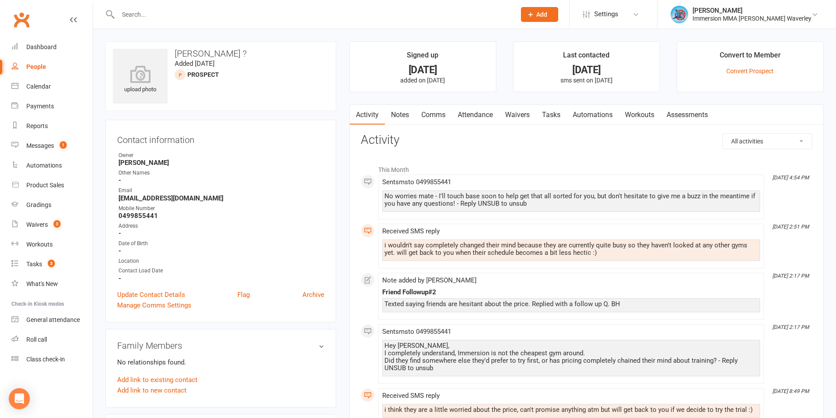
click at [560, 117] on link "Tasks" at bounding box center [551, 115] width 31 height 20
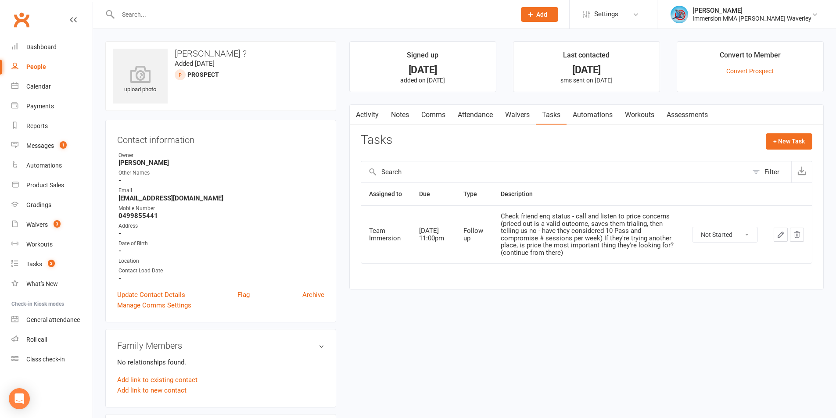
click at [778, 236] on icon "button" at bounding box center [781, 235] width 8 height 8
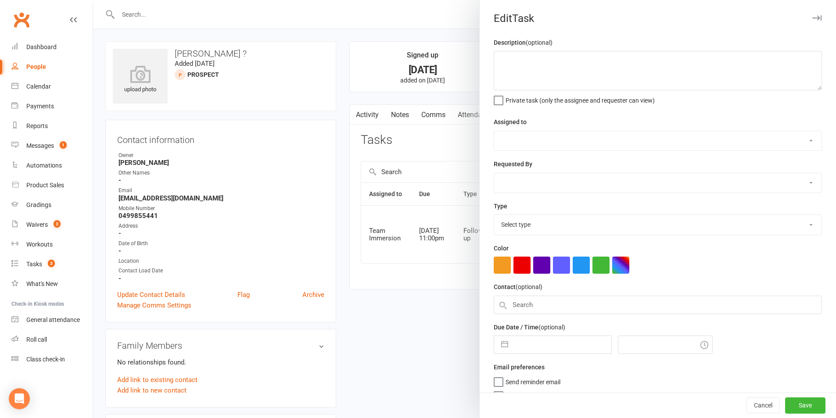
type textarea "Check friend enq status - call and listen to price concerns (priced out is a va…"
select select "48837"
select select "48840"
type input "[DATE]"
type input "11:00pm"
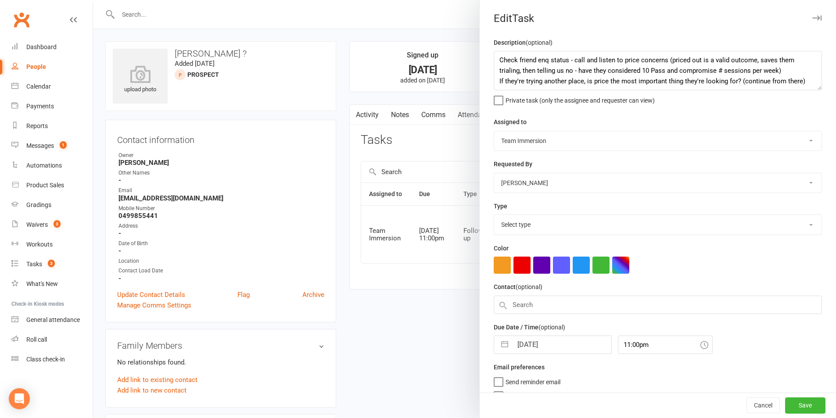
select select "27318"
select select "7"
select select "2025"
select select "8"
select select "2025"
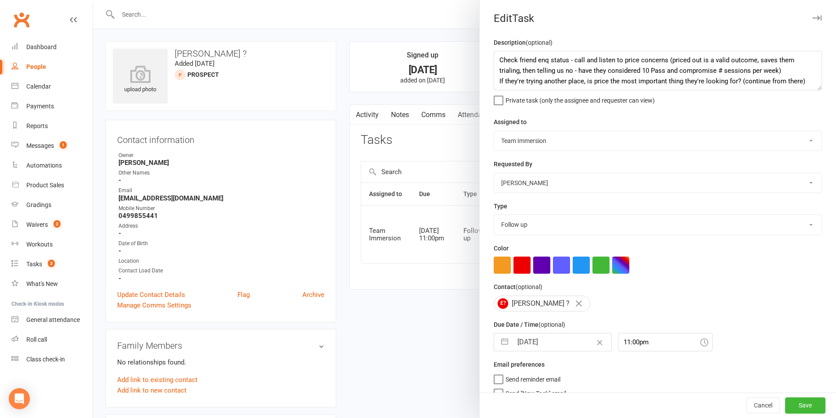
select select "9"
select select "2025"
click at [560, 345] on input "[DATE]" at bounding box center [561, 342] width 99 height 18
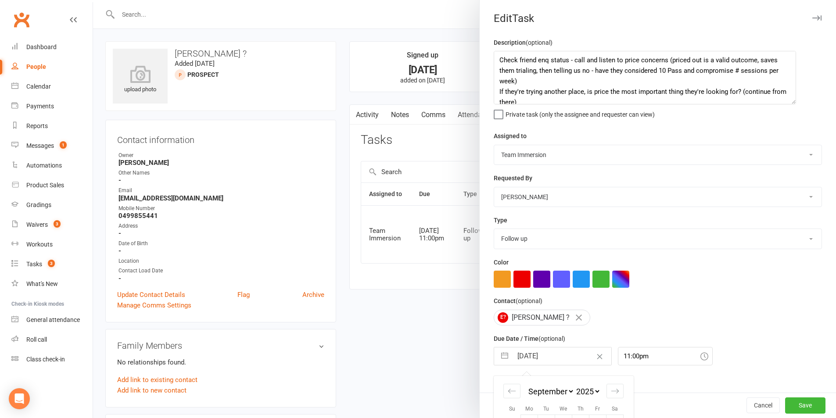
drag, startPoint x: 805, startPoint y: 87, endPoint x: 789, endPoint y: 101, distance: 21.5
click at [789, 101] on textarea "Check friend enq status - call and listen to price concerns (priced out is a va…" at bounding box center [645, 78] width 302 height 54
click at [792, 104] on textarea "Check friend enq status - call and listen to price concerns (priced out is a va…" at bounding box center [645, 78] width 302 height 54
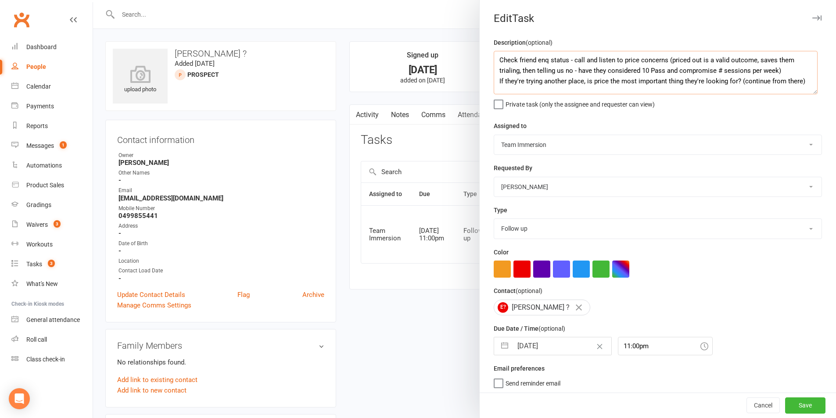
drag, startPoint x: 788, startPoint y: 104, endPoint x: 809, endPoint y: 93, distance: 23.7
click at [809, 93] on textarea "Check friend enq status - call and listen to price concerns (priced out is a va…" at bounding box center [656, 72] width 324 height 43
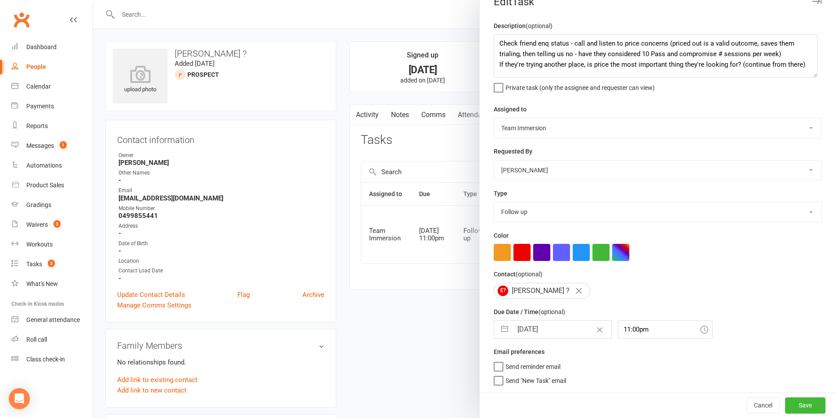
click at [544, 329] on input "15 Sep 2025" at bounding box center [561, 330] width 99 height 18
select select "7"
select select "2025"
select select "8"
select select "2025"
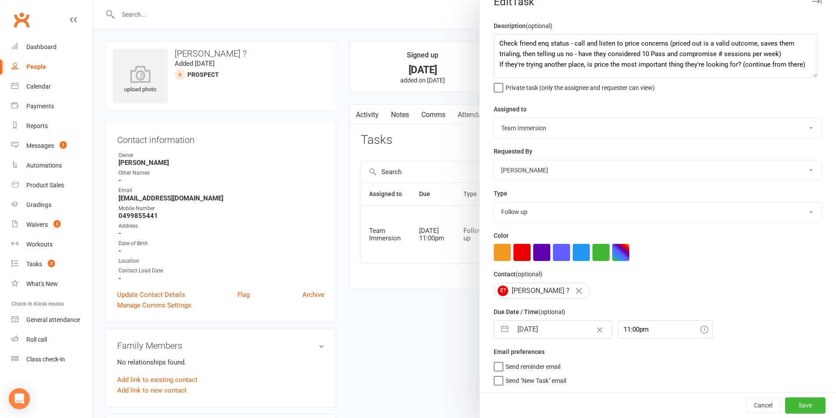
select select "9"
select select "2025"
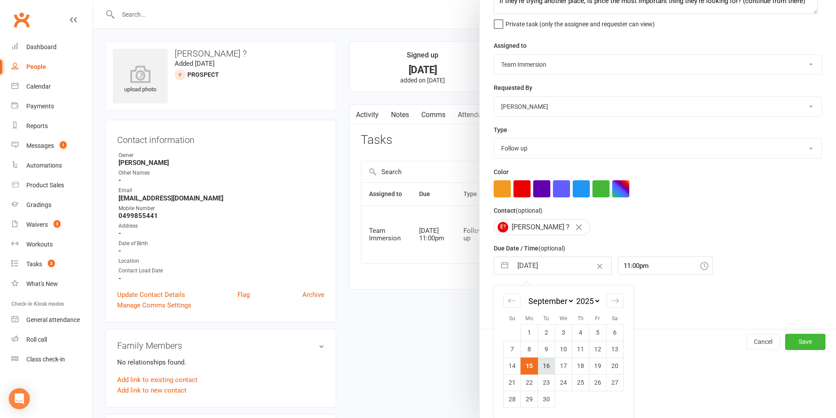
click at [542, 362] on td "16" at bounding box center [546, 366] width 17 height 17
type input "[DATE]"
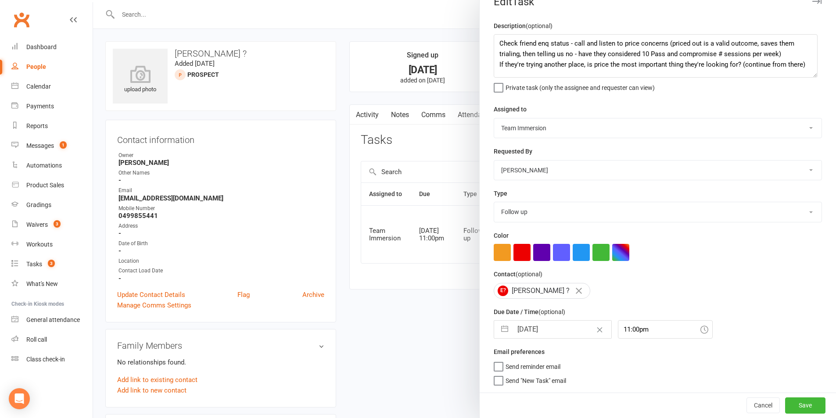
scroll to position [20, 0]
click at [793, 404] on button "Save" at bounding box center [805, 405] width 40 height 16
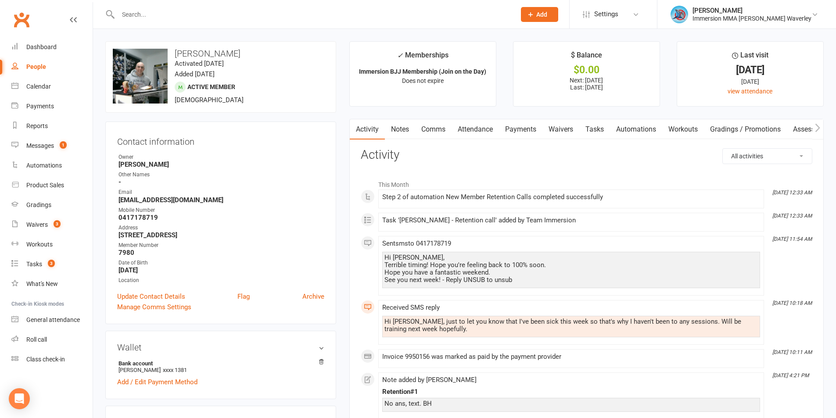
click at [633, 208] on li "Sep 14, 12:33 AM Step 2 of automation New Member Retention Calls completed succ…" at bounding box center [571, 199] width 386 height 19
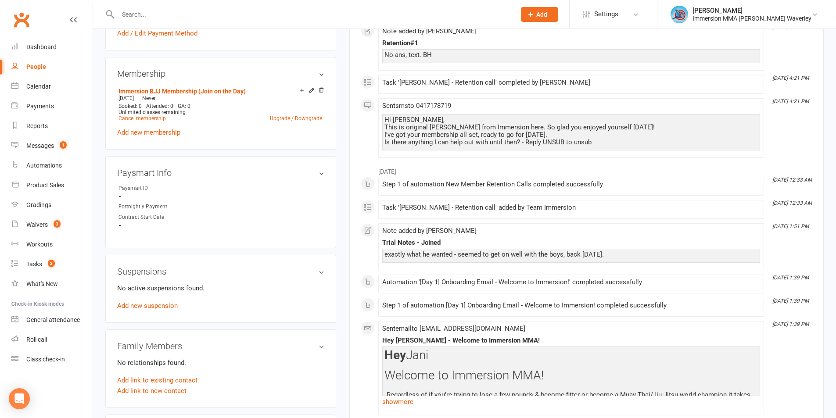
scroll to position [351, 0]
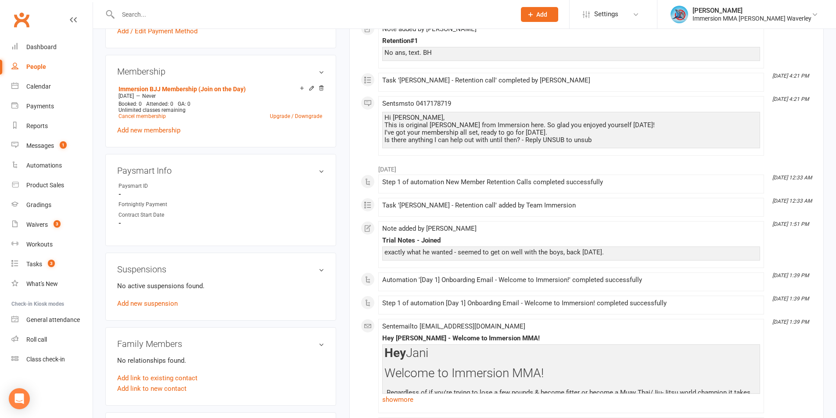
click at [594, 77] on div "Task 'Jani Lazareski - Retention call' completed by Ben Hailey" at bounding box center [571, 80] width 378 height 7
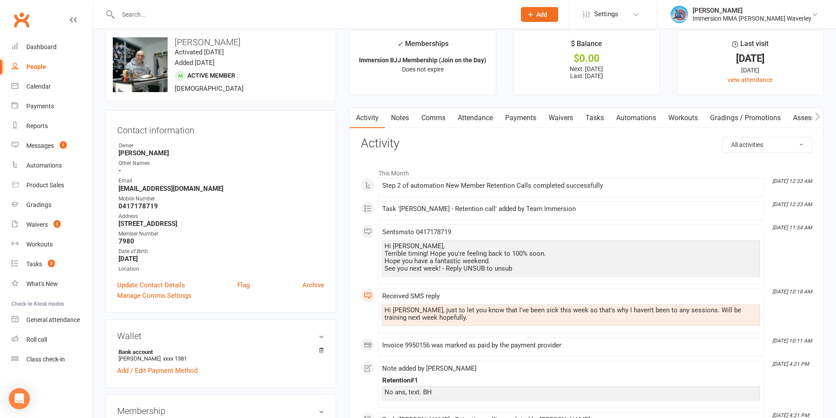
scroll to position [0, 0]
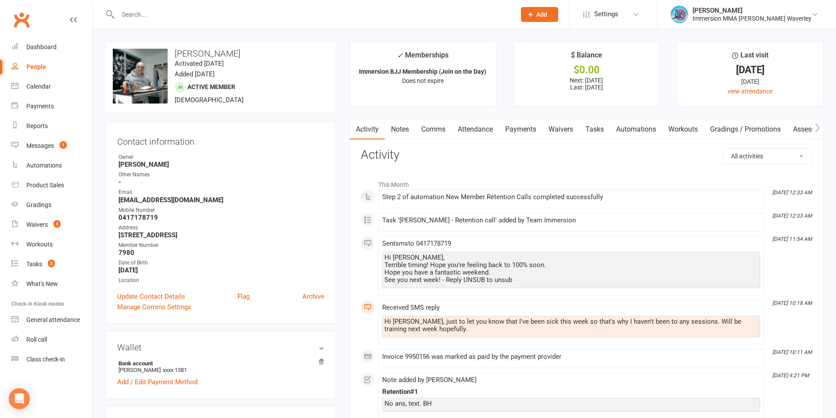
click at [603, 125] on link "Tasks" at bounding box center [594, 129] width 31 height 20
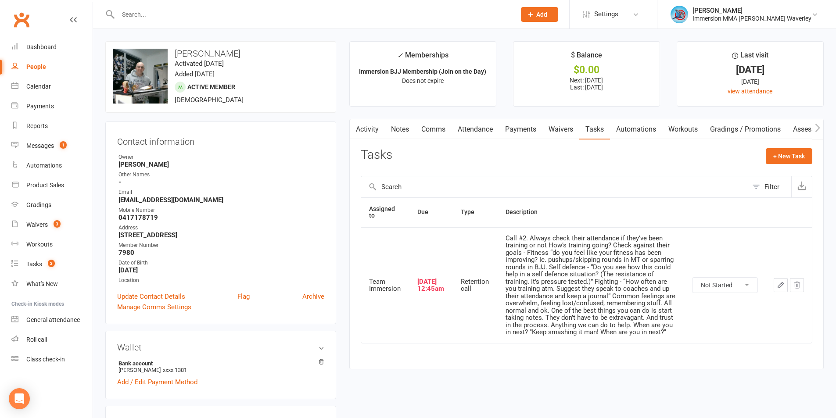
click at [773, 282] on button "button" at bounding box center [780, 285] width 14 height 14
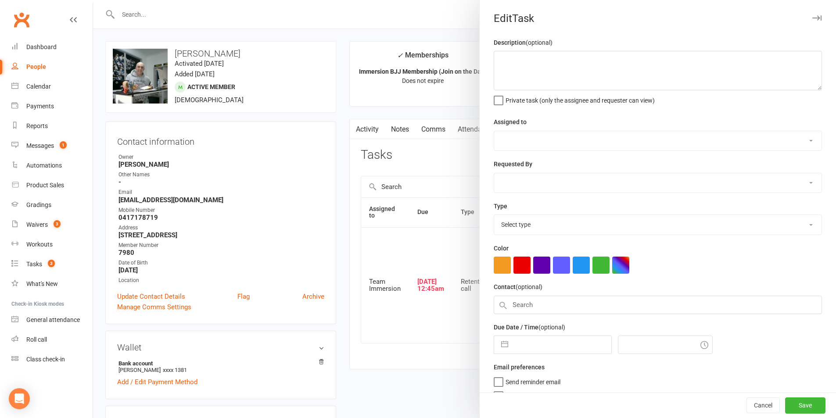
type textarea "Call #2. Always check their attendance if they’ve been training or not How’s tr…"
select select "48837"
type input "14 Sep 2025"
type input "12:45am"
select select "27302"
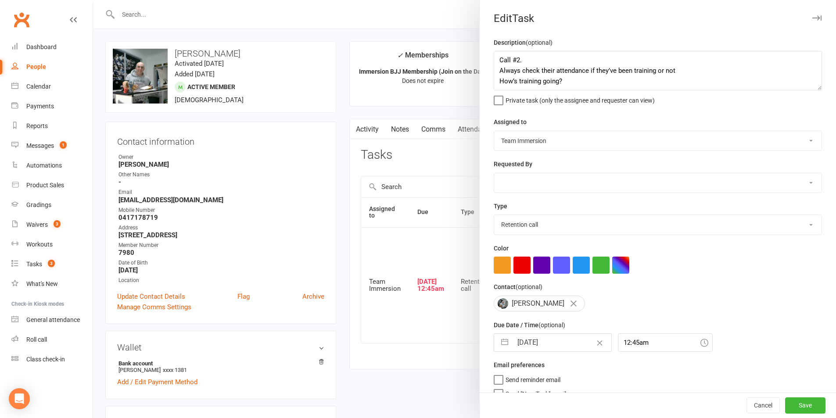
click at [561, 345] on input "14 Sep 2025" at bounding box center [561, 343] width 99 height 18
select select "7"
select select "2025"
select select "8"
select select "2025"
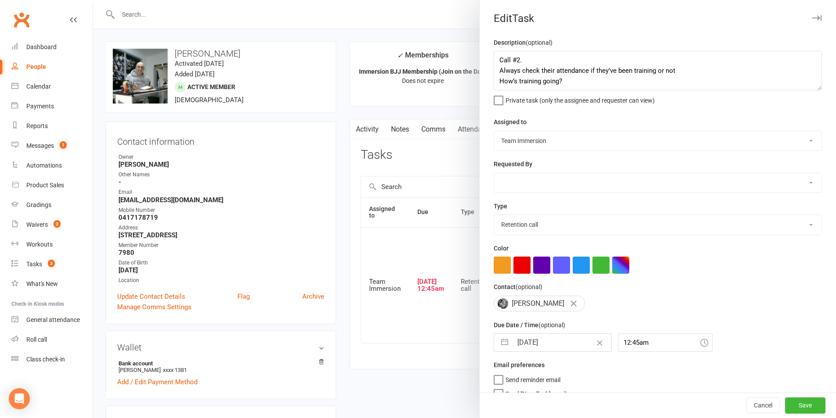
select select "9"
select select "2025"
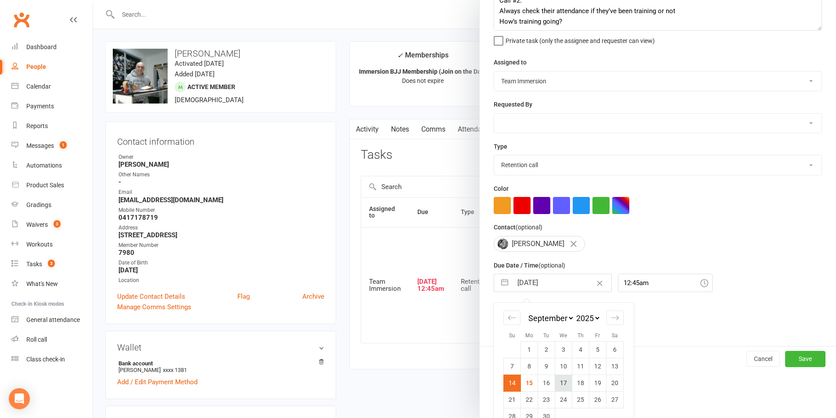
scroll to position [80, 0]
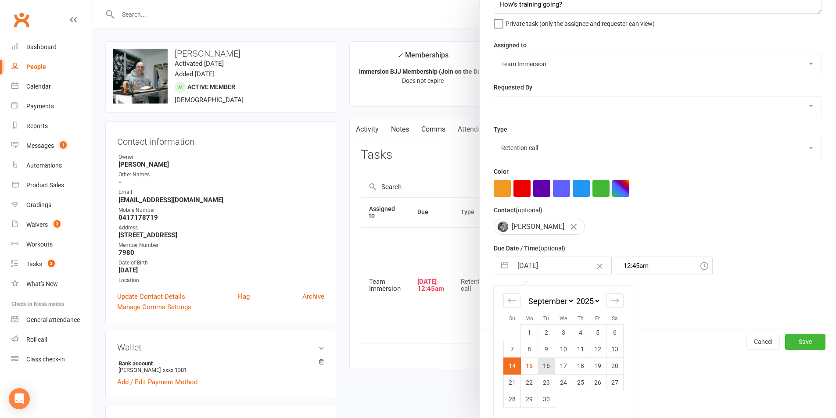
click at [541, 368] on td "16" at bounding box center [546, 366] width 17 height 17
type input "16 Sep 2025"
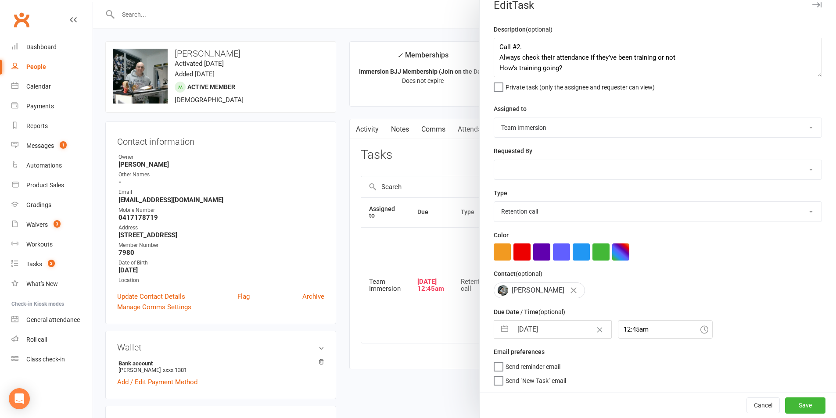
scroll to position [17, 0]
click at [785, 403] on button "Save" at bounding box center [805, 405] width 40 height 16
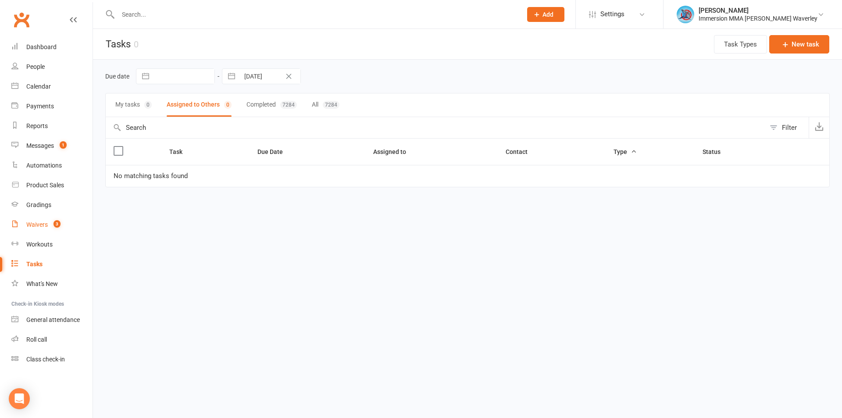
click at [65, 222] on link "Waivers 3" at bounding box center [51, 225] width 81 height 20
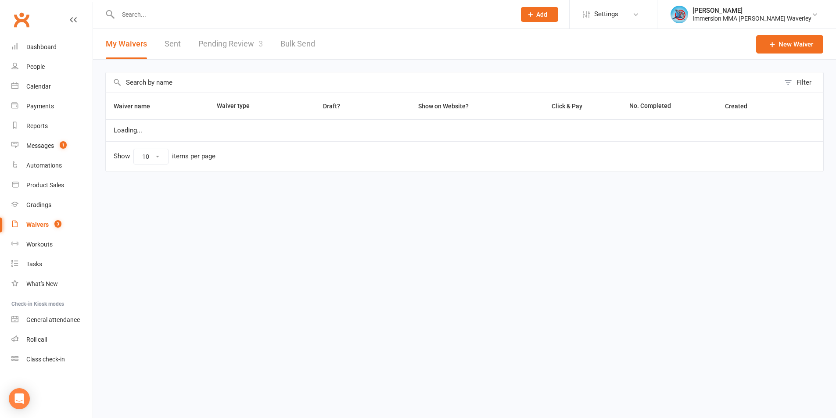
click at [244, 40] on link "Pending Review 3" at bounding box center [230, 44] width 64 height 30
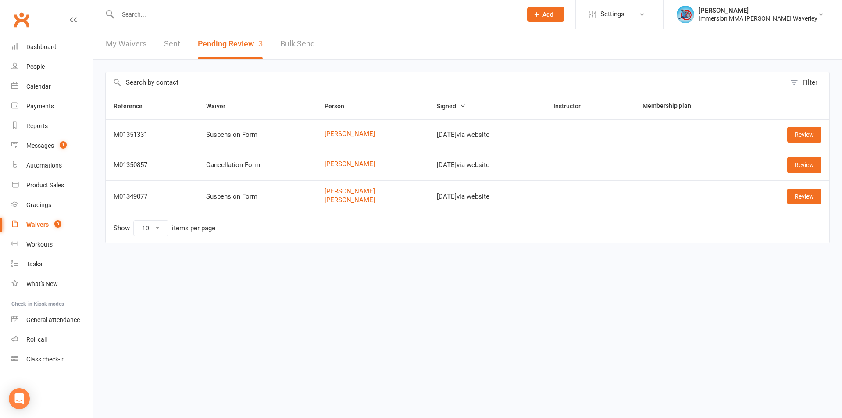
click at [798, 280] on html "Prospect Member Non-attending contact Class / event Appointment Grading event T…" at bounding box center [421, 140] width 842 height 280
click at [716, 280] on html "Prospect Member Non-attending contact Class / event Appointment Grading event T…" at bounding box center [421, 140] width 842 height 280
click at [61, 47] on link "Dashboard" at bounding box center [51, 47] width 81 height 20
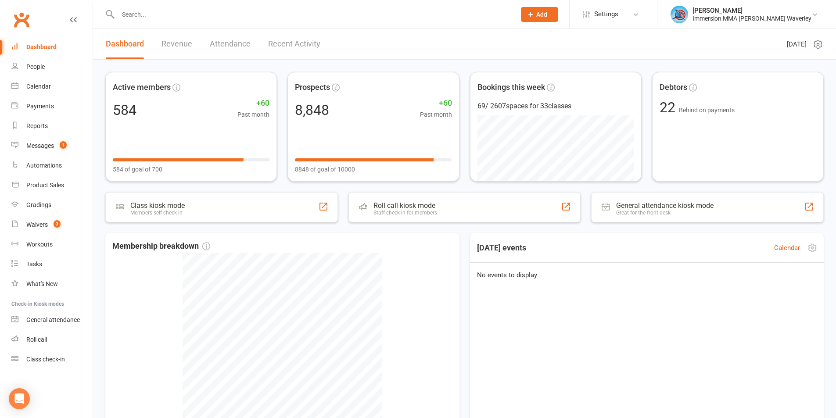
drag, startPoint x: 734, startPoint y: 251, endPoint x: 730, endPoint y: 301, distance: 50.5
click at [734, 251] on div "Today's events Calendar" at bounding box center [647, 248] width 368 height 30
click at [68, 46] on link "Dashboard" at bounding box center [51, 47] width 81 height 20
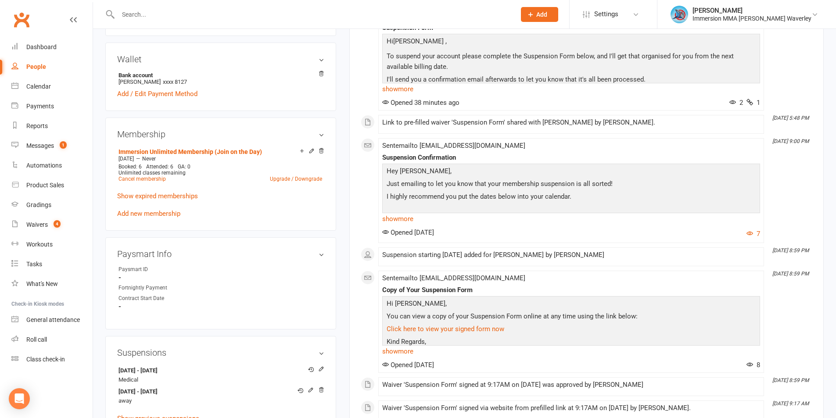
scroll to position [351, 0]
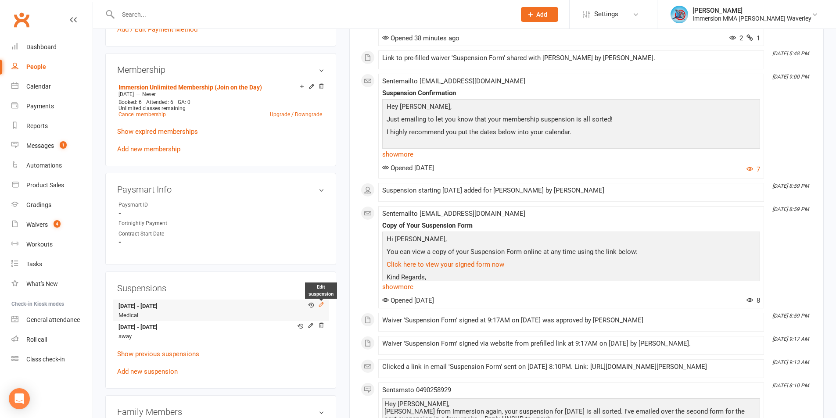
click at [320, 301] on icon at bounding box center [321, 304] width 6 height 6
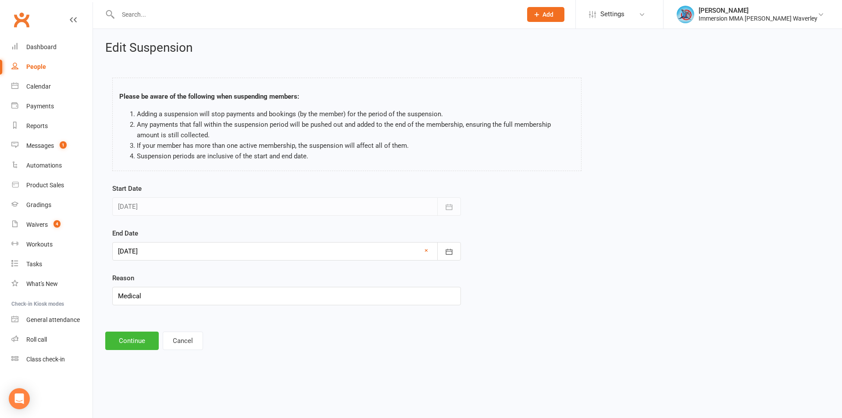
click at [184, 251] on div at bounding box center [286, 251] width 349 height 18
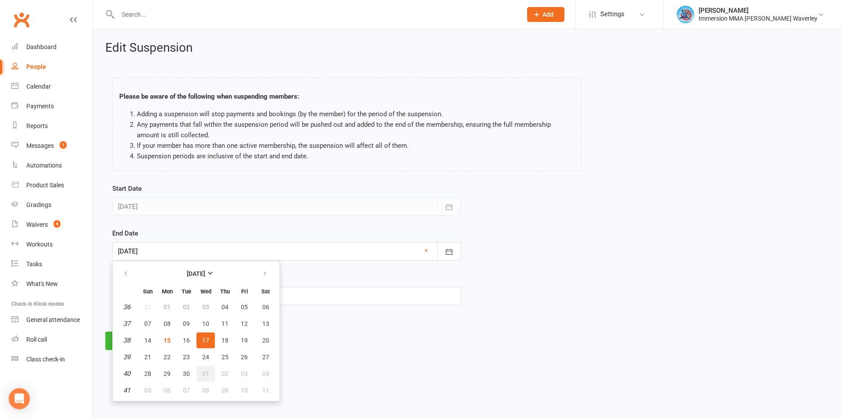
click at [199, 372] on button "01" at bounding box center [206, 374] width 18 height 16
type input "01 Oct 2025"
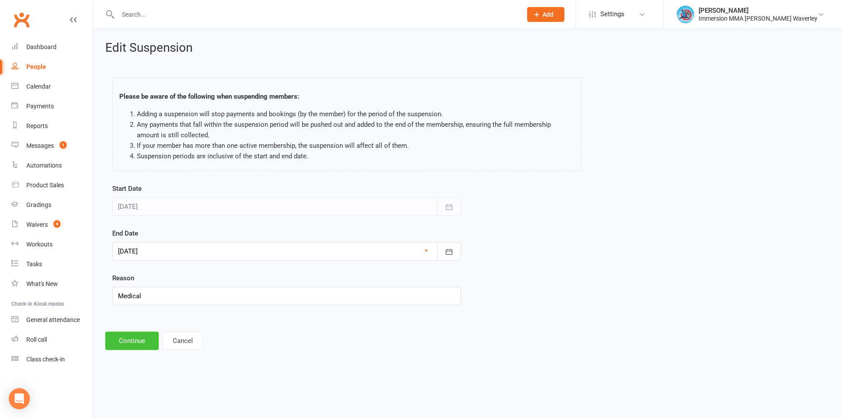
click at [126, 345] on button "Continue" at bounding box center [132, 341] width 54 height 18
click at [126, 345] on footer "Continue Cancel" at bounding box center [467, 341] width 725 height 18
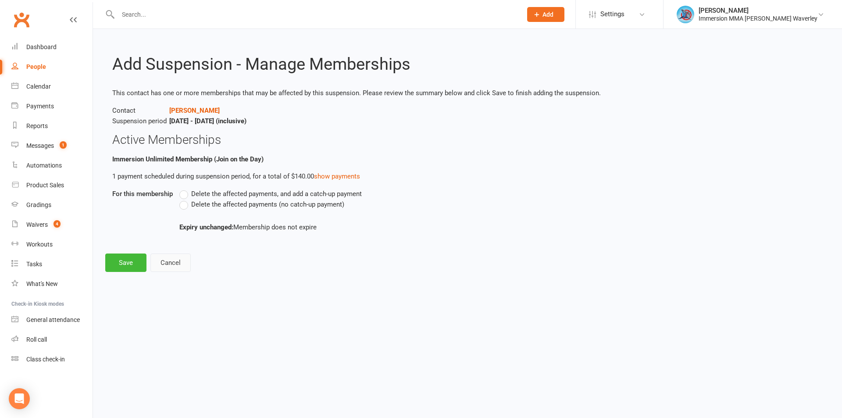
click at [183, 265] on button "Cancel" at bounding box center [170, 263] width 40 height 18
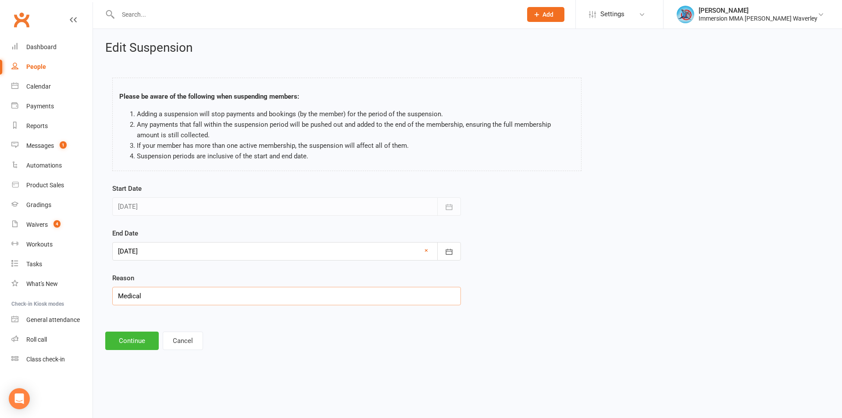
drag, startPoint x: 168, startPoint y: 298, endPoint x: 33, endPoint y: 296, distance: 135.6
click at [33, 296] on ui-view "Prospect Member Non-attending contact Class / event Appointment Grading event T…" at bounding box center [421, 182] width 842 height 360
type input "Medical + travel"
click at [131, 343] on button "Continue" at bounding box center [132, 341] width 54 height 18
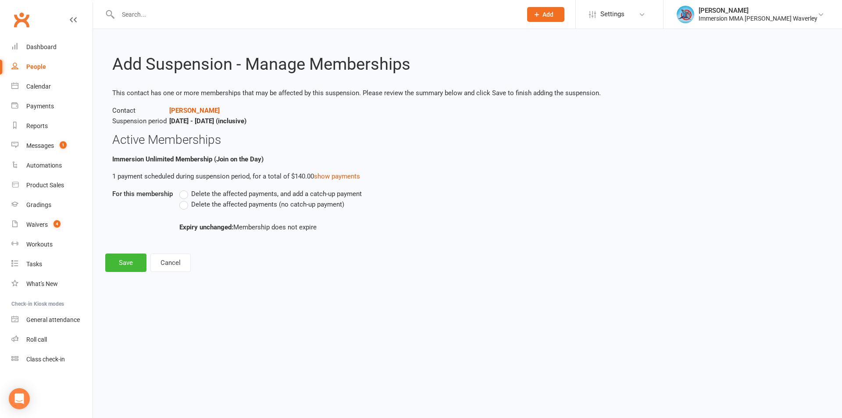
click at [240, 204] on span "Delete the affected payments (no catch-up payment)" at bounding box center [267, 203] width 153 height 9
click at [185, 199] on input "Delete the affected payments (no catch-up payment)" at bounding box center [182, 199] width 6 height 0
click at [119, 259] on button "Save" at bounding box center [125, 263] width 41 height 18
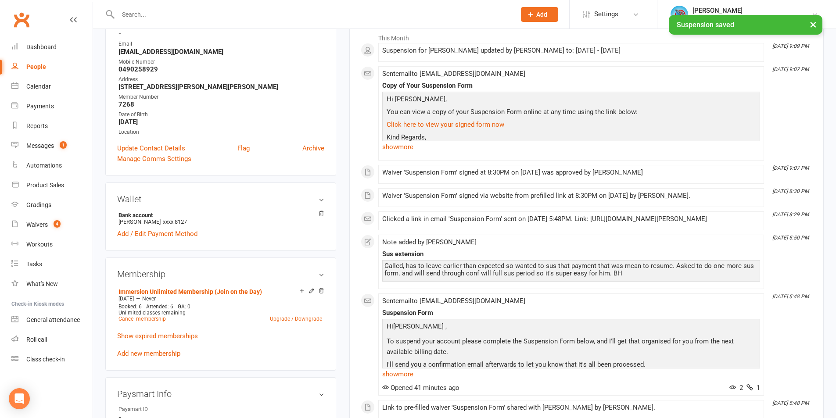
scroll to position [351, 0]
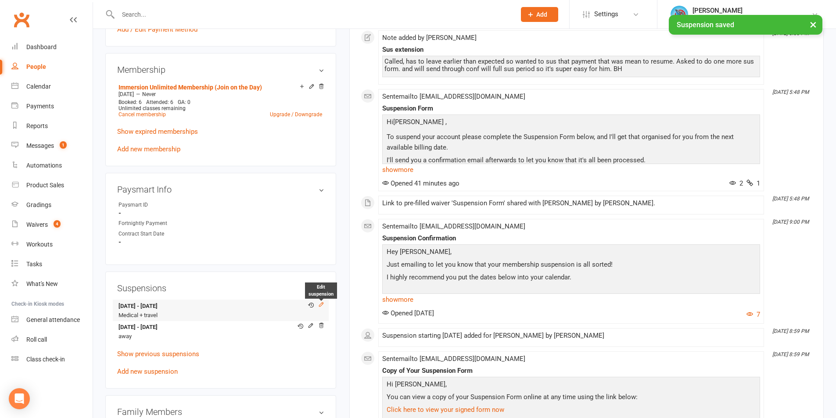
click at [319, 304] on icon at bounding box center [321, 304] width 6 height 6
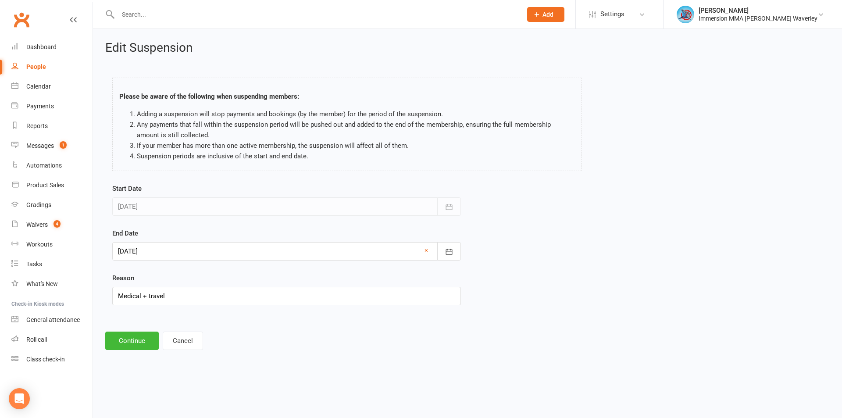
click at [206, 257] on div at bounding box center [286, 251] width 349 height 18
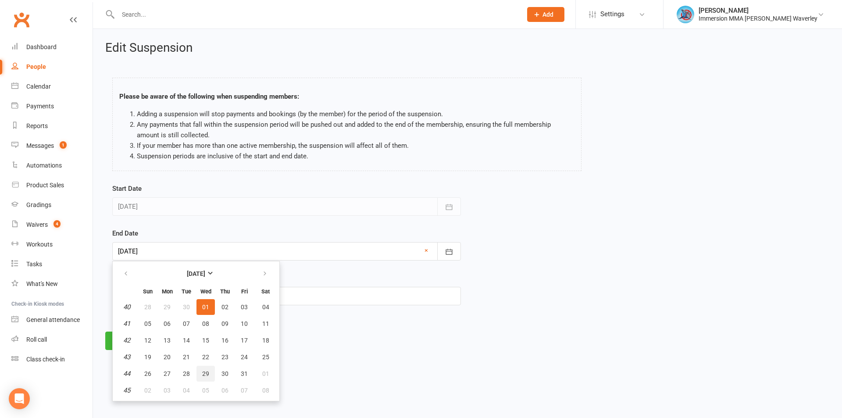
click at [200, 376] on button "29" at bounding box center [206, 374] width 18 height 16
type input "29 Oct 2025"
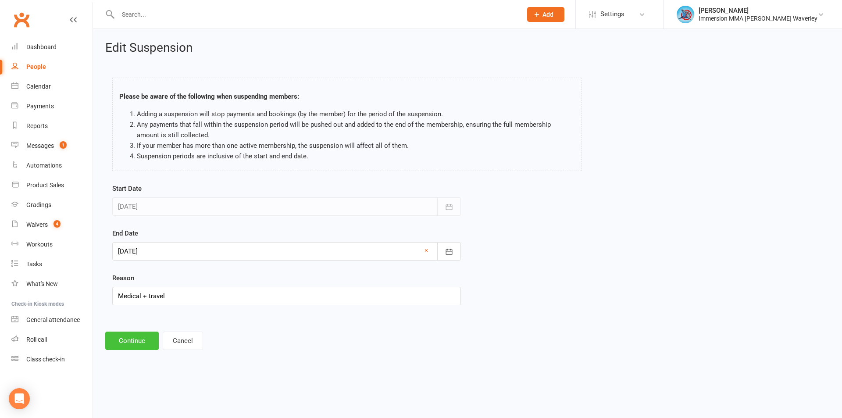
click at [128, 341] on button "Continue" at bounding box center [132, 341] width 54 height 18
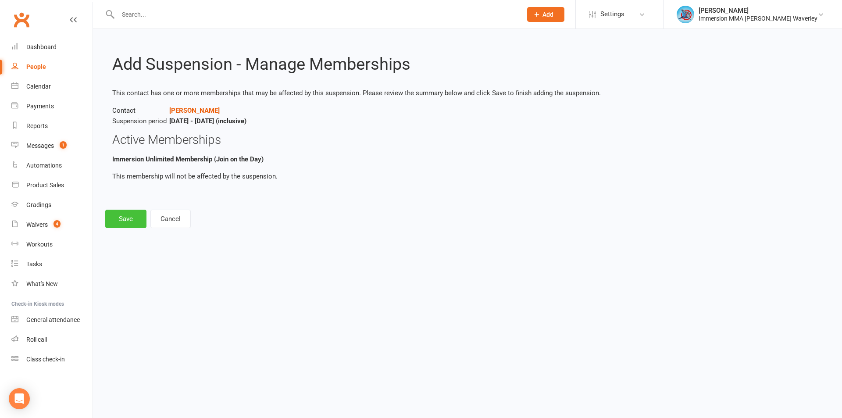
click at [111, 215] on button "Save" at bounding box center [125, 219] width 41 height 18
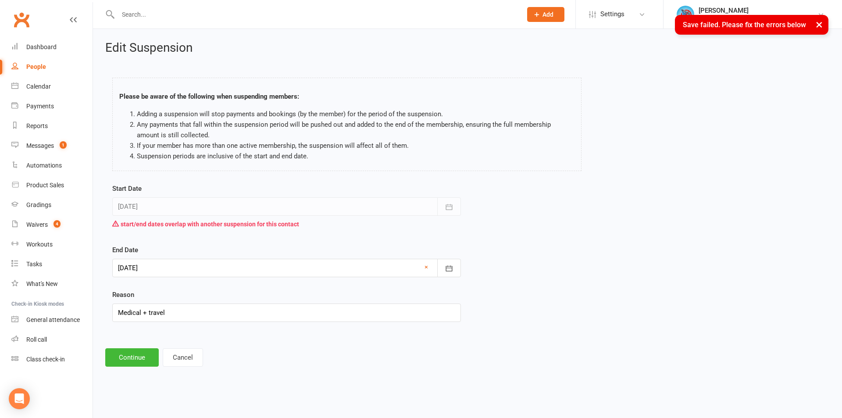
click at [179, 347] on div "Edit Suspension Please be aware of the following when suspending members: Addin…" at bounding box center [467, 204] width 749 height 350
click at [180, 355] on button "Cancel" at bounding box center [183, 357] width 40 height 18
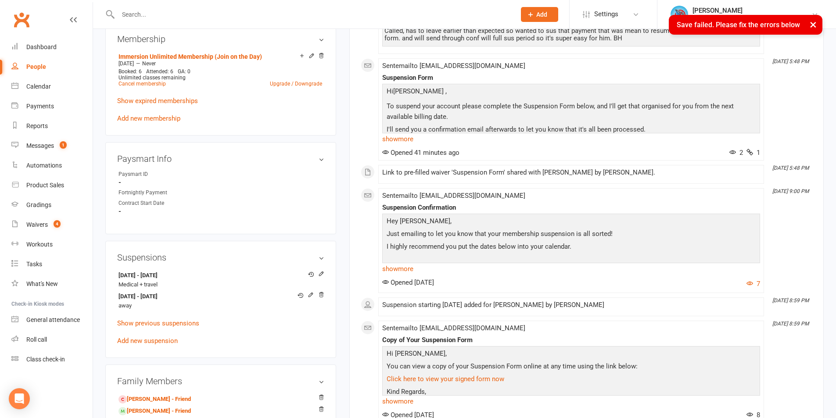
scroll to position [468, 0]
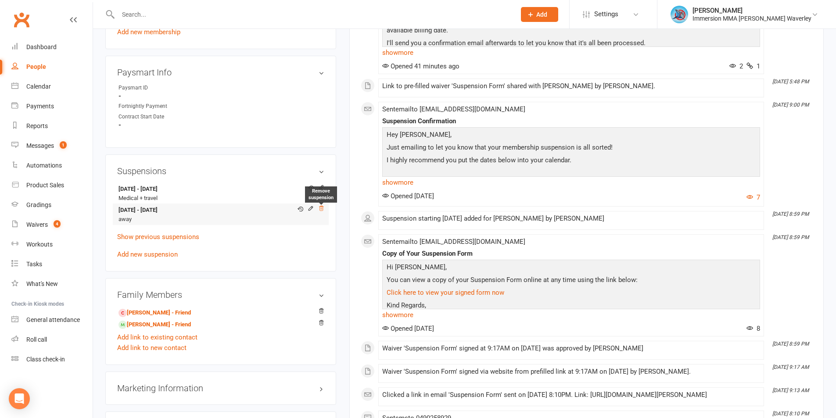
click at [320, 207] on icon at bounding box center [321, 208] width 6 height 6
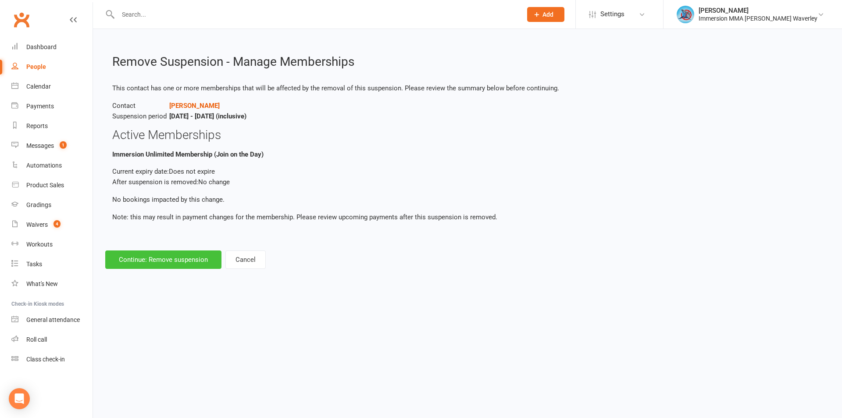
click at [170, 251] on button "Continue: Remove suspension" at bounding box center [163, 260] width 116 height 18
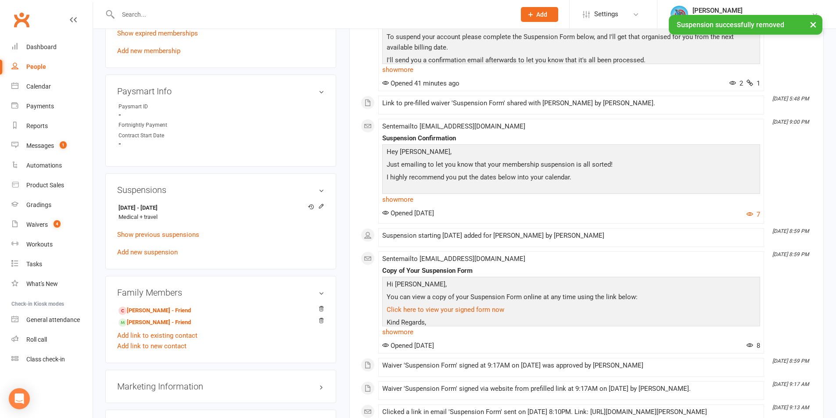
scroll to position [468, 0]
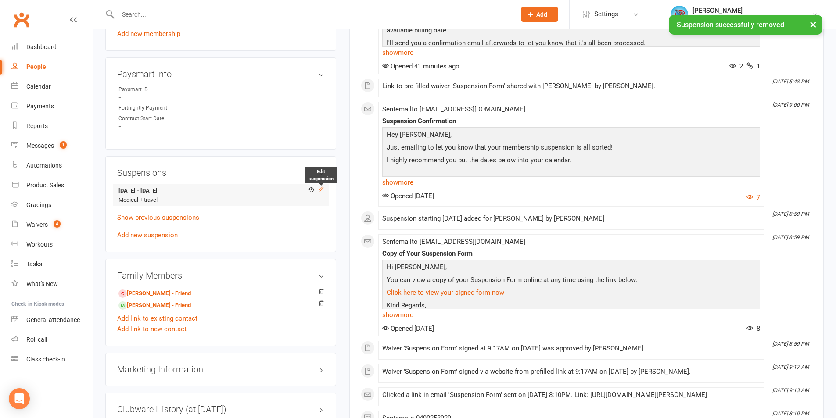
click at [322, 190] on icon at bounding box center [321, 189] width 6 height 6
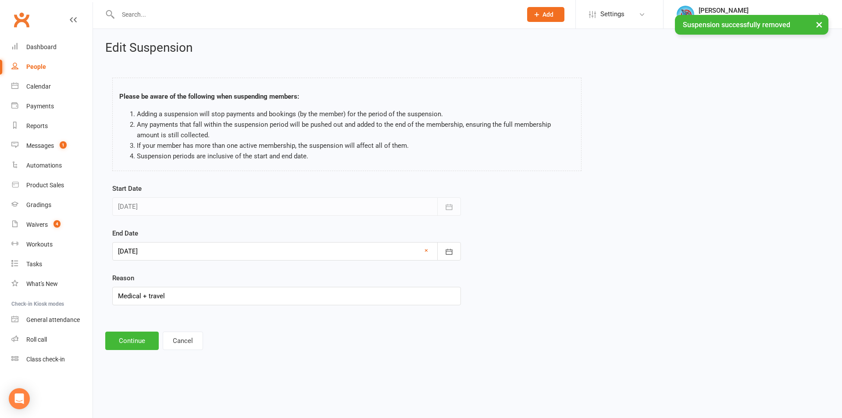
click at [158, 247] on div at bounding box center [286, 251] width 349 height 18
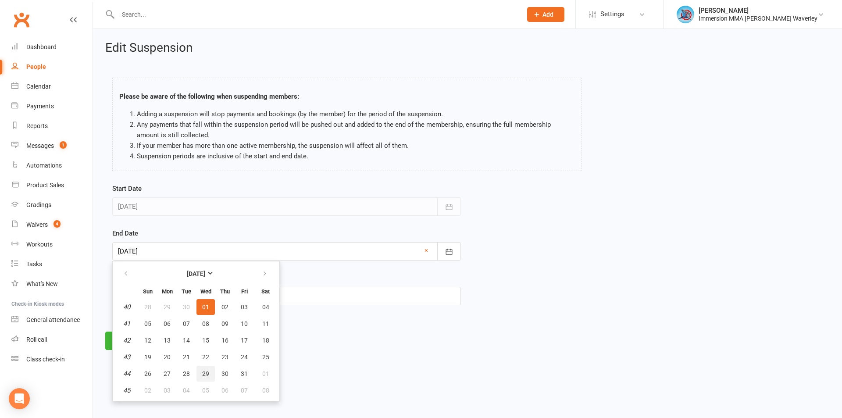
click at [205, 374] on span "29" at bounding box center [205, 373] width 7 height 7
type input "29 Oct 2025"
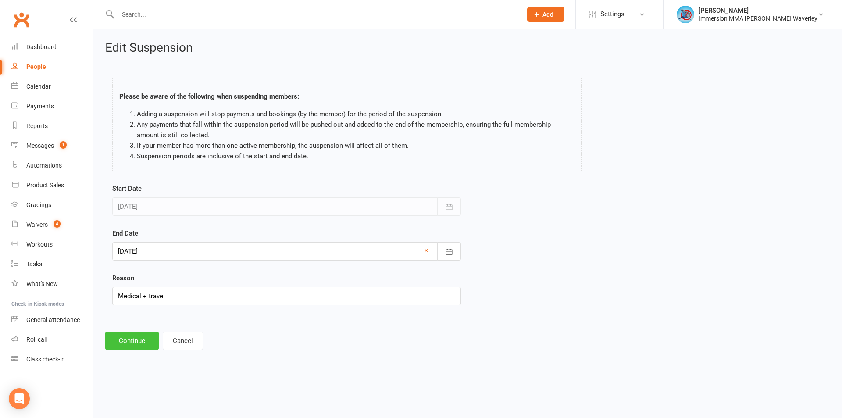
click at [144, 335] on button "Continue" at bounding box center [132, 341] width 54 height 18
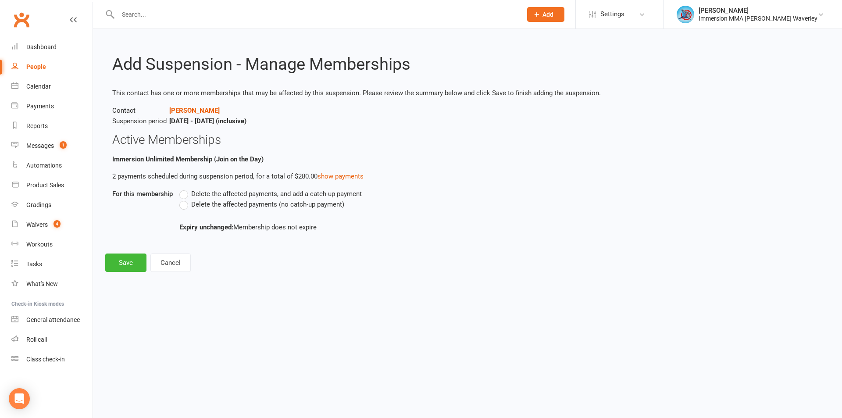
click at [221, 201] on span "Delete the affected payments (no catch-up payment)" at bounding box center [267, 203] width 153 height 9
click at [185, 199] on input "Delete the affected payments (no catch-up payment)" at bounding box center [182, 199] width 6 height 0
click at [129, 260] on button "Save" at bounding box center [125, 263] width 41 height 18
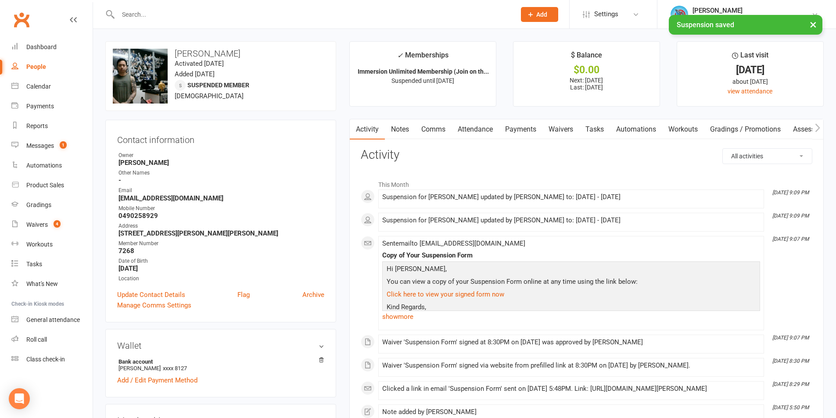
click at [394, 124] on link "Notes" at bounding box center [400, 129] width 30 height 20
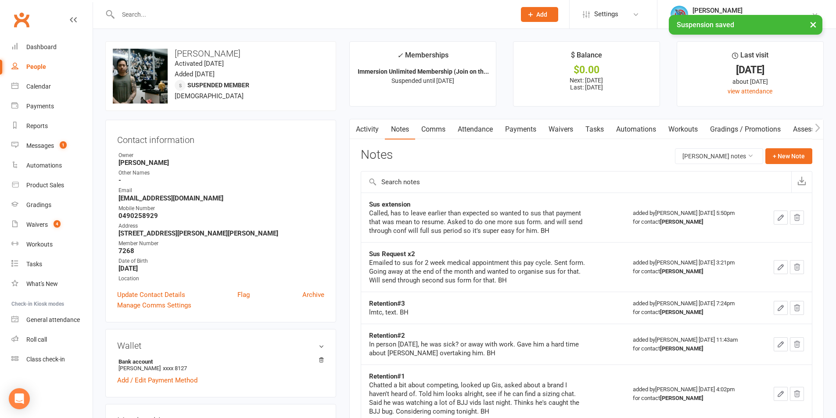
click at [428, 137] on link "Comms" at bounding box center [433, 129] width 36 height 20
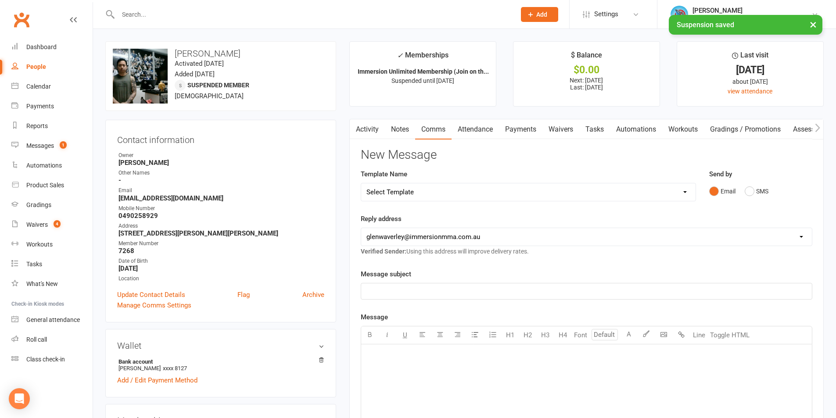
click at [443, 197] on select "Select Template [Email] Adult Appt Confirmation Email [SMS] Booking Confirmatio…" at bounding box center [528, 192] width 334 height 18
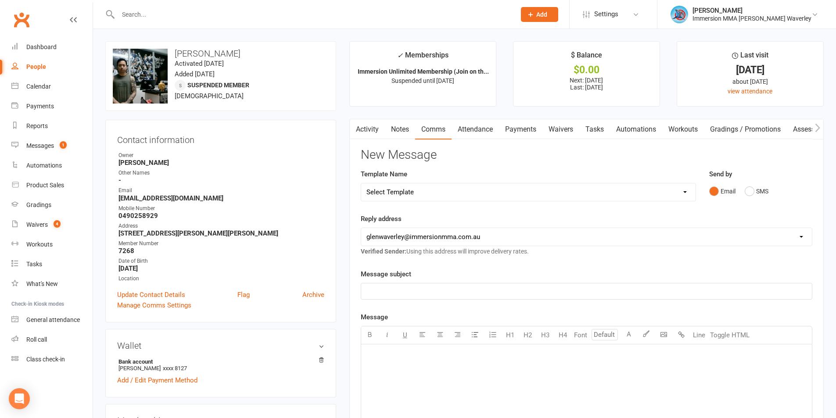
select select "13"
click at [361, 183] on select "Select Template [Email] Adult Appt Confirmation Email [SMS] Booking Confirmatio…" at bounding box center [528, 192] width 334 height 18
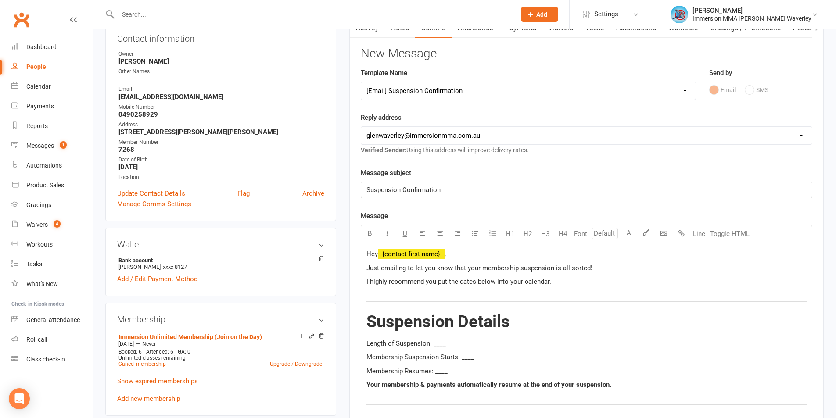
scroll to position [117, 0]
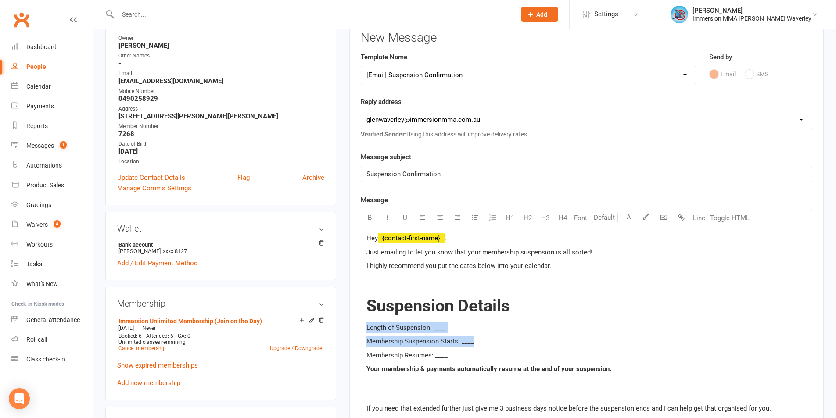
drag, startPoint x: 507, startPoint y: 343, endPoint x: 326, endPoint y: 316, distance: 182.4
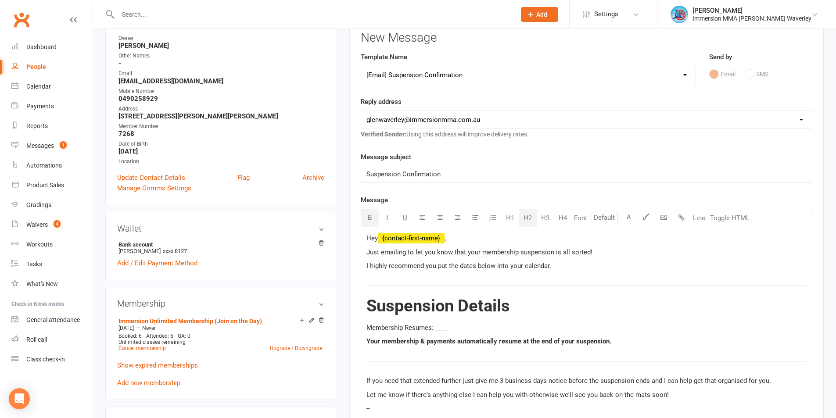
click at [439, 331] on span "Membership Resumes: ____" at bounding box center [406, 328] width 81 height 8
click at [438, 329] on span "Membership Resumes: ____" at bounding box center [406, 328] width 81 height 8
click at [405, 321] on div "Hey ﻿ {contact-first-name} , Just emailing to let you know that your membership…" at bounding box center [586, 347] width 451 height 241
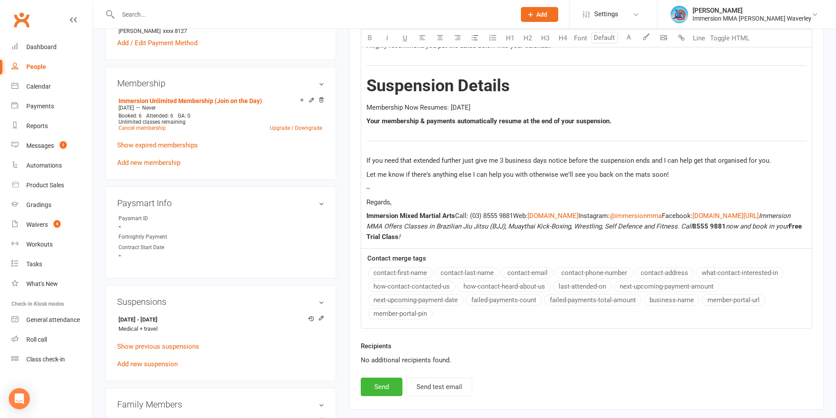
scroll to position [351, 0]
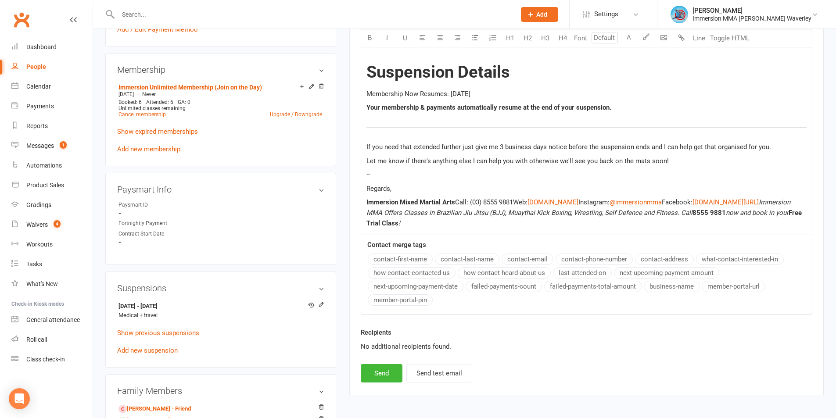
click at [436, 183] on p "Regards," at bounding box center [586, 188] width 440 height 11
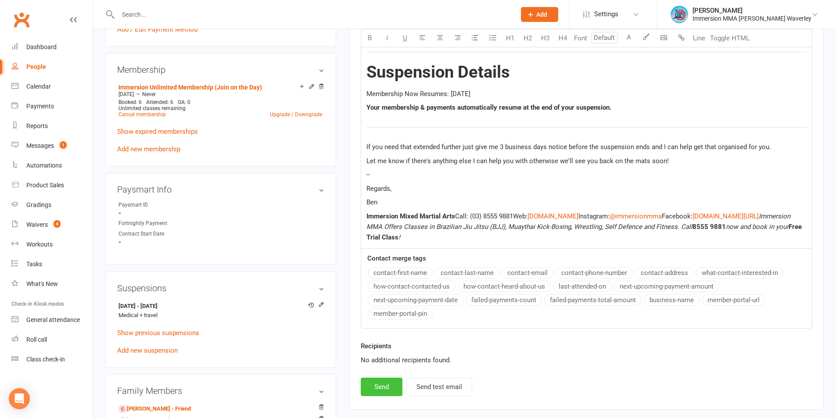
click at [385, 387] on button "Send" at bounding box center [382, 387] width 42 height 18
select select
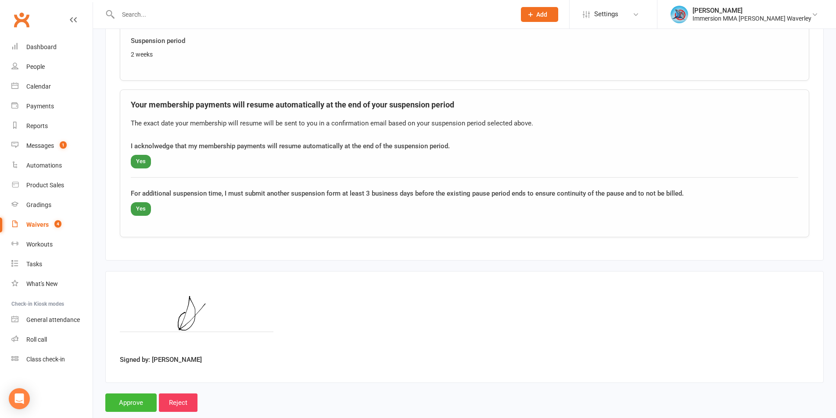
scroll to position [586, 0]
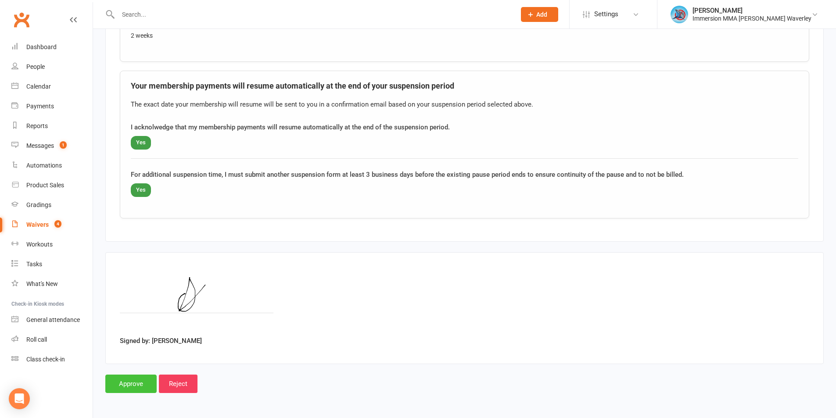
drag, startPoint x: 126, startPoint y: 370, endPoint x: 133, endPoint y: 380, distance: 12.3
click at [133, 380] on input "Approve" at bounding box center [130, 384] width 51 height 18
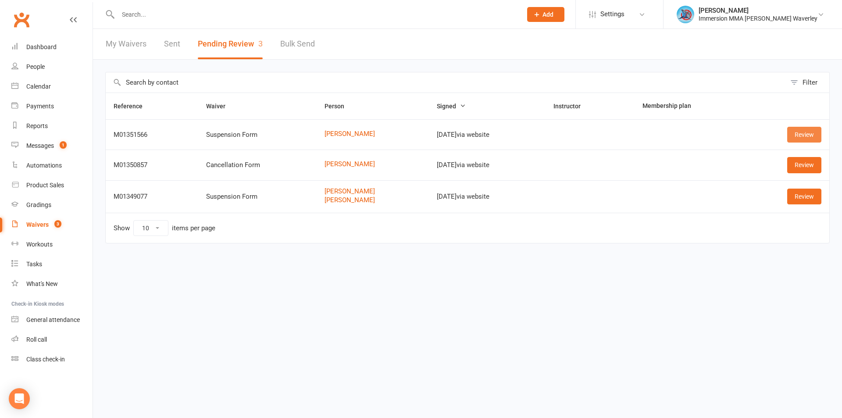
click at [805, 140] on link "Review" at bounding box center [805, 135] width 34 height 16
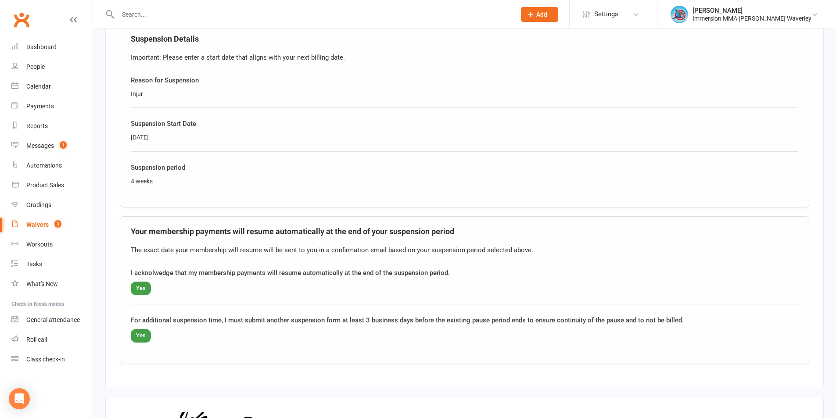
scroll to position [352, 0]
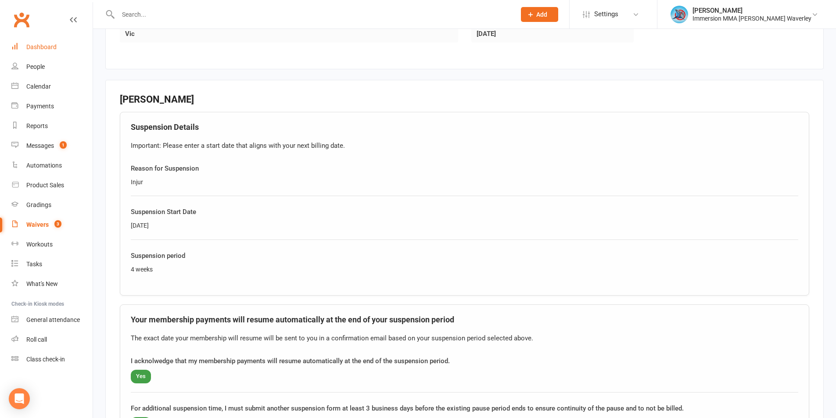
click at [55, 45] on div "Dashboard" at bounding box center [41, 46] width 30 height 7
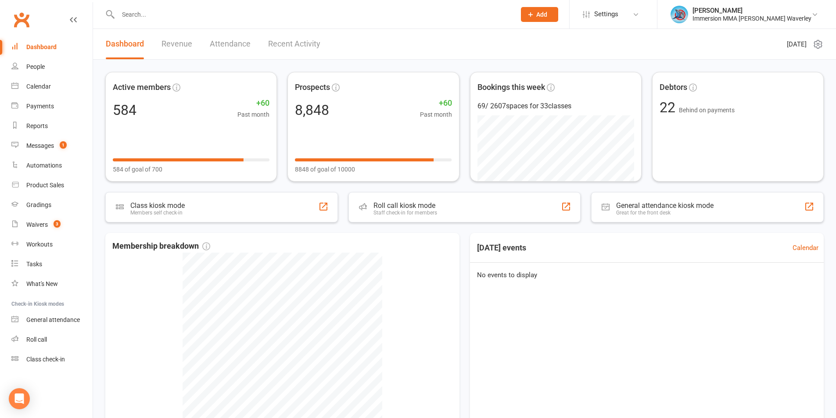
click at [709, 299] on div "[DATE] events Calendar No events to display" at bounding box center [647, 359] width 354 height 252
click at [293, 13] on input "text" at bounding box center [312, 14] width 394 height 12
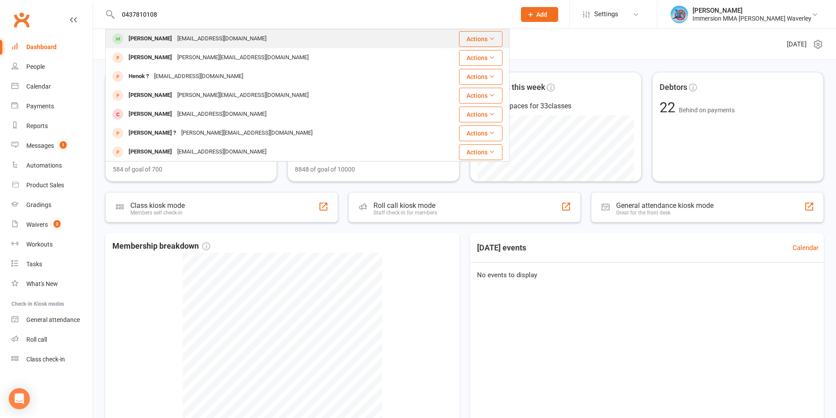
type input "0437810108"
click at [182, 36] on div "[EMAIL_ADDRESS][DOMAIN_NAME]" at bounding box center [222, 38] width 94 height 13
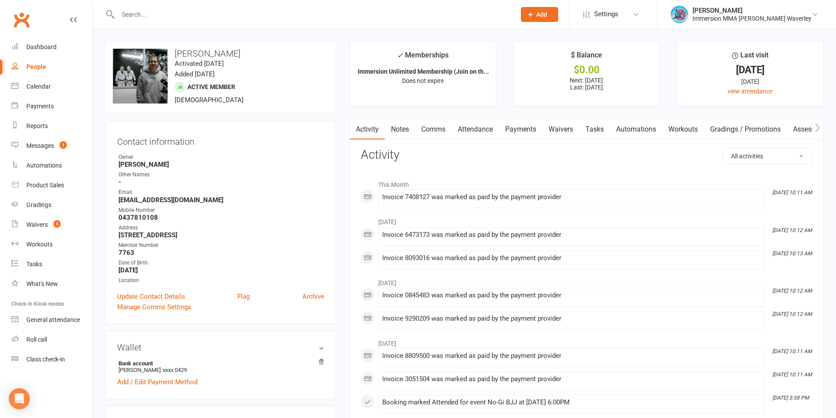
click at [566, 131] on link "Waivers" at bounding box center [560, 129] width 37 height 20
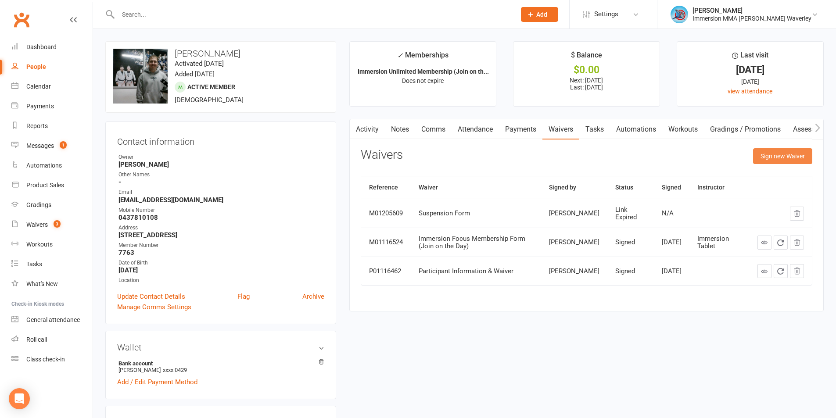
click at [798, 154] on button "Sign new Waiver" at bounding box center [782, 156] width 59 height 16
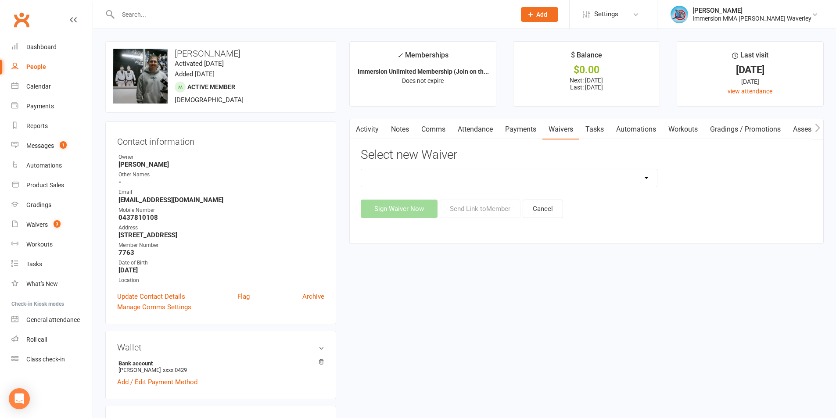
click at [503, 179] on select "Cancellation Form Immersion 10 Class Pass Form Immersion 10 Class Pass Form (Pa…" at bounding box center [509, 178] width 296 height 18
select select "10639"
click at [361, 169] on select "Cancellation Form Immersion 10 Class Pass Form Immersion 10 Class Pass Form (Pa…" at bounding box center [509, 178] width 296 height 18
click at [494, 208] on button "Send Link to Member" at bounding box center [480, 209] width 81 height 18
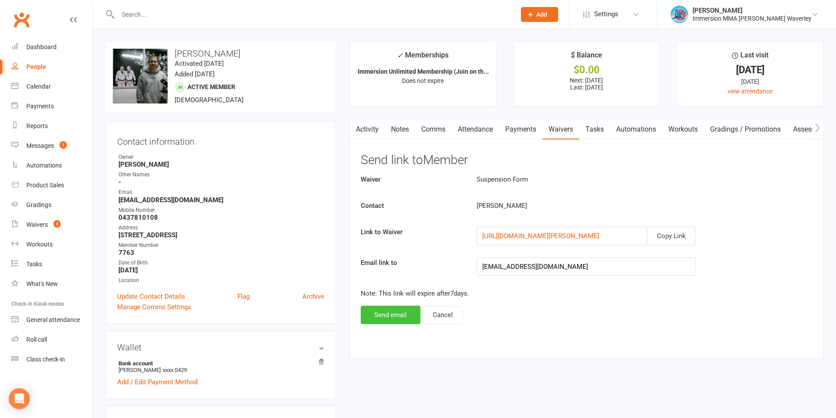
drag, startPoint x: 386, startPoint y: 316, endPoint x: 433, endPoint y: 348, distance: 57.2
click at [386, 316] on button "Send email" at bounding box center [391, 315] width 60 height 18
